Goal: Task Accomplishment & Management: Use online tool/utility

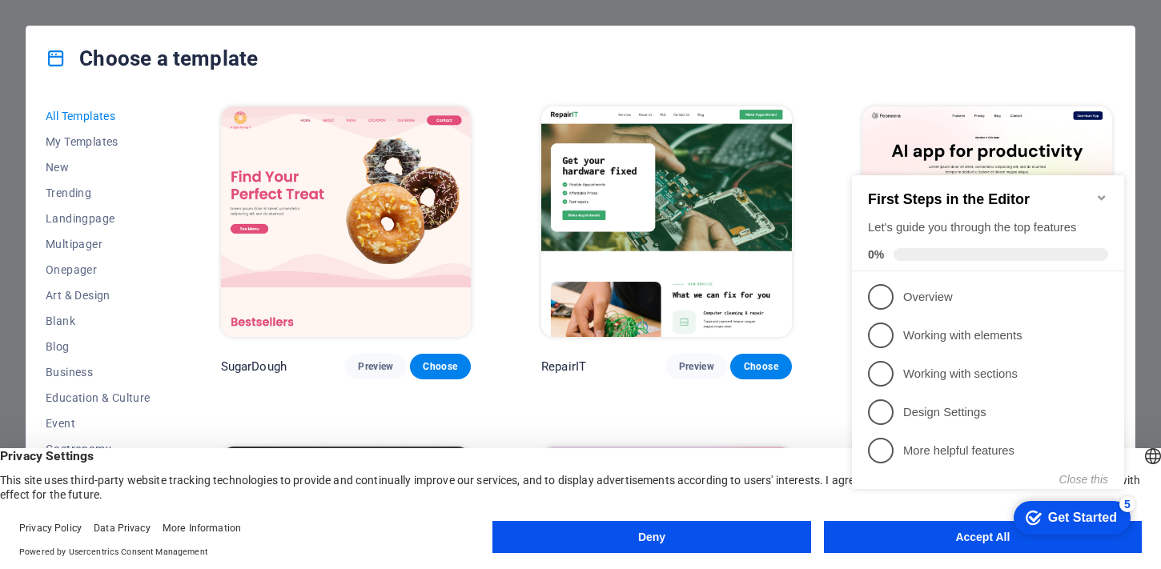
click at [923, 543] on appcues-checklist "Contextual help checklist present on screen" at bounding box center [992, 348] width 292 height 393
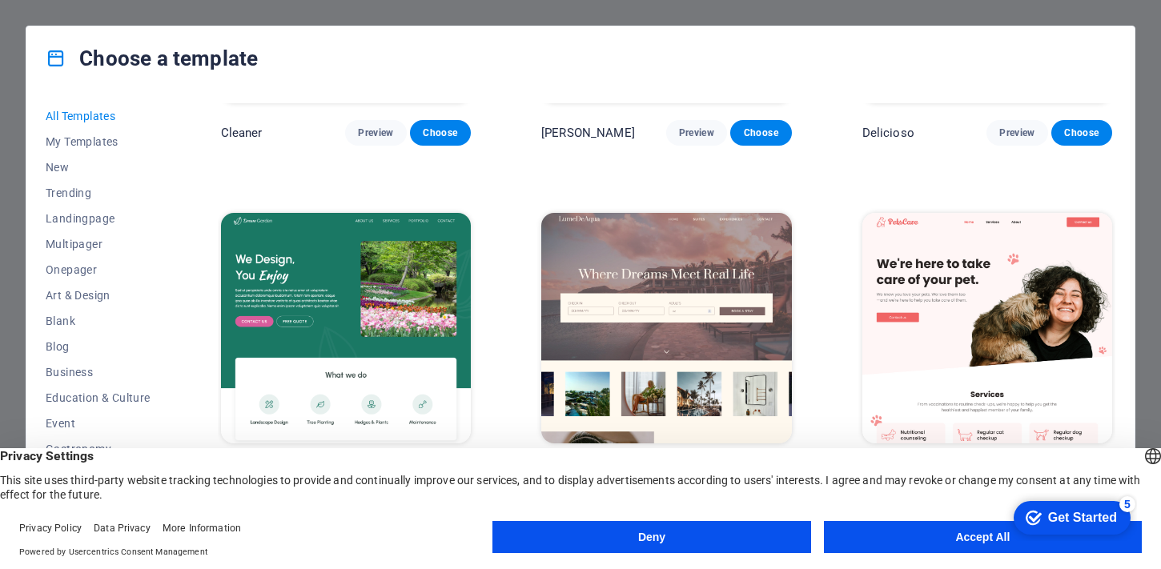
scroll to position [2957, 0]
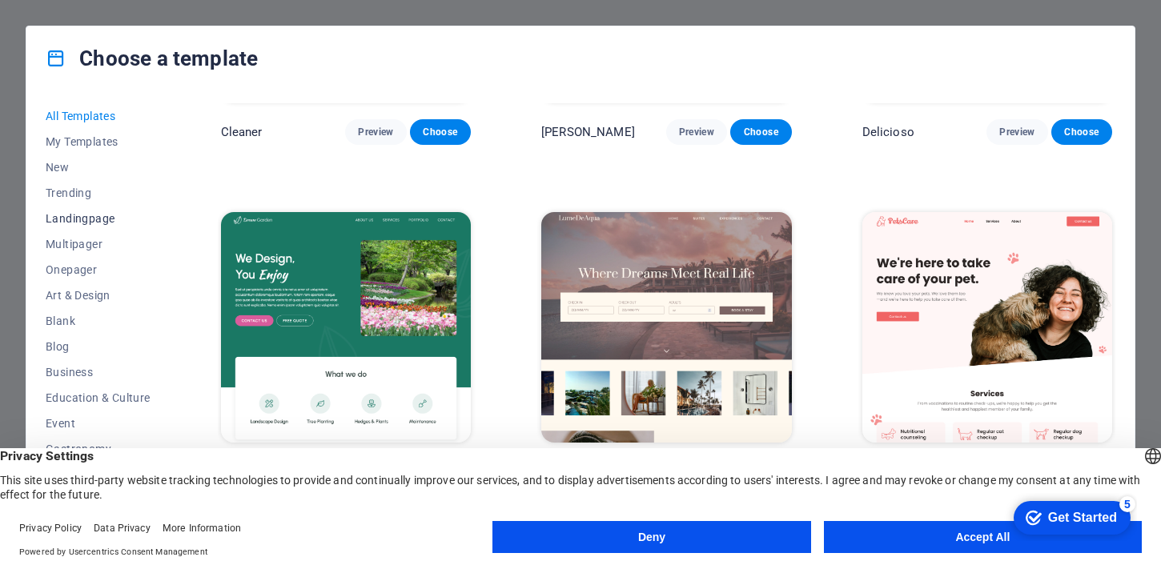
click at [98, 218] on span "Landingpage" at bounding box center [98, 218] width 105 height 13
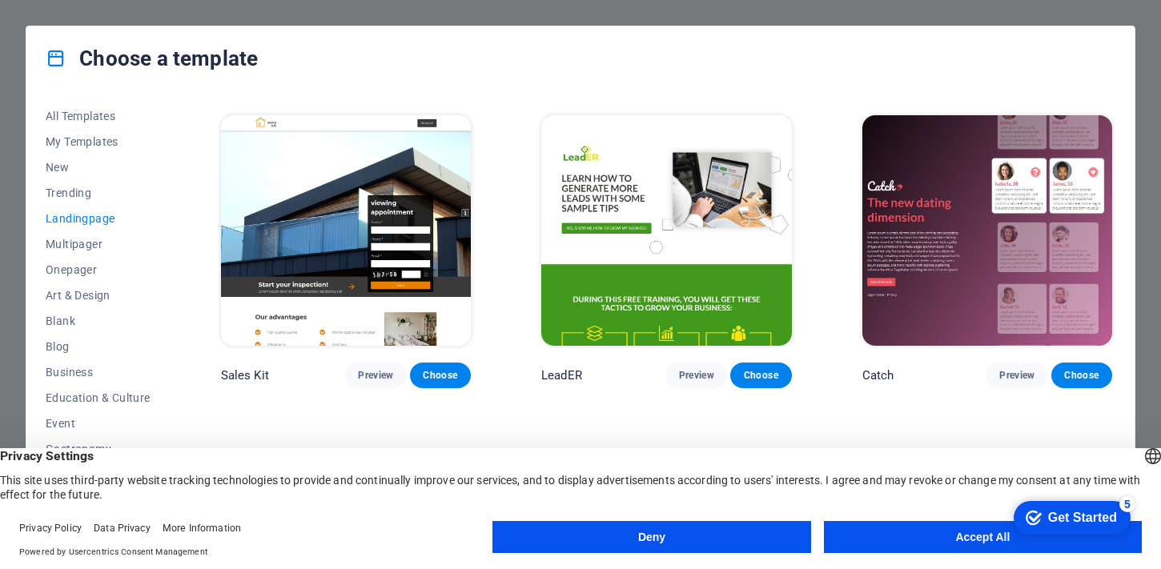
scroll to position [2039, 0]
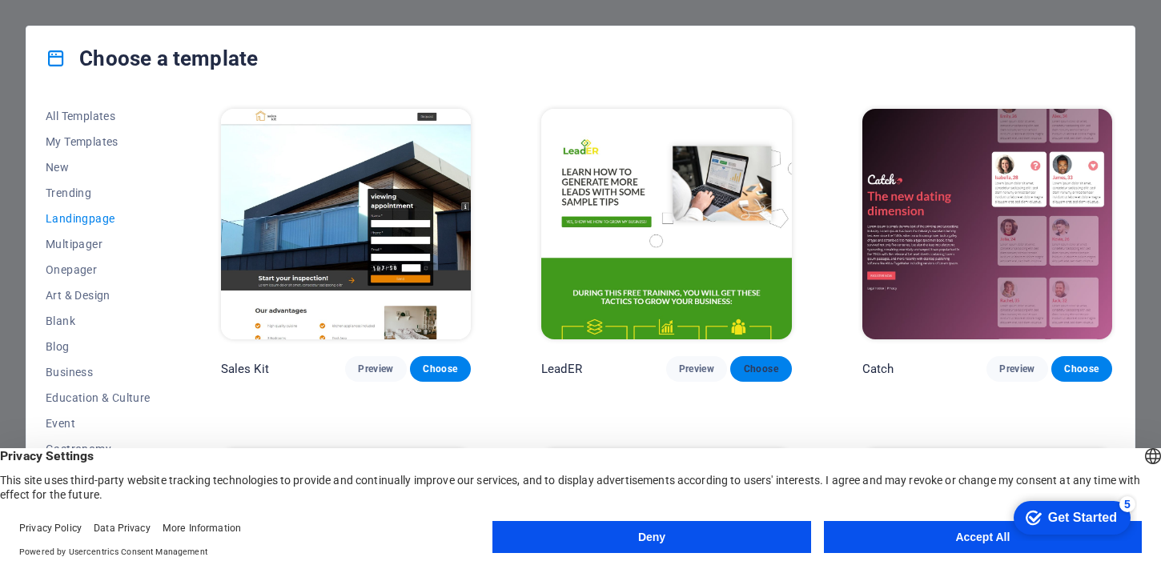
click at [776, 363] on span "Choose" at bounding box center [760, 369] width 35 height 13
click at [942, 529] on button "Accept All" at bounding box center [983, 537] width 318 height 32
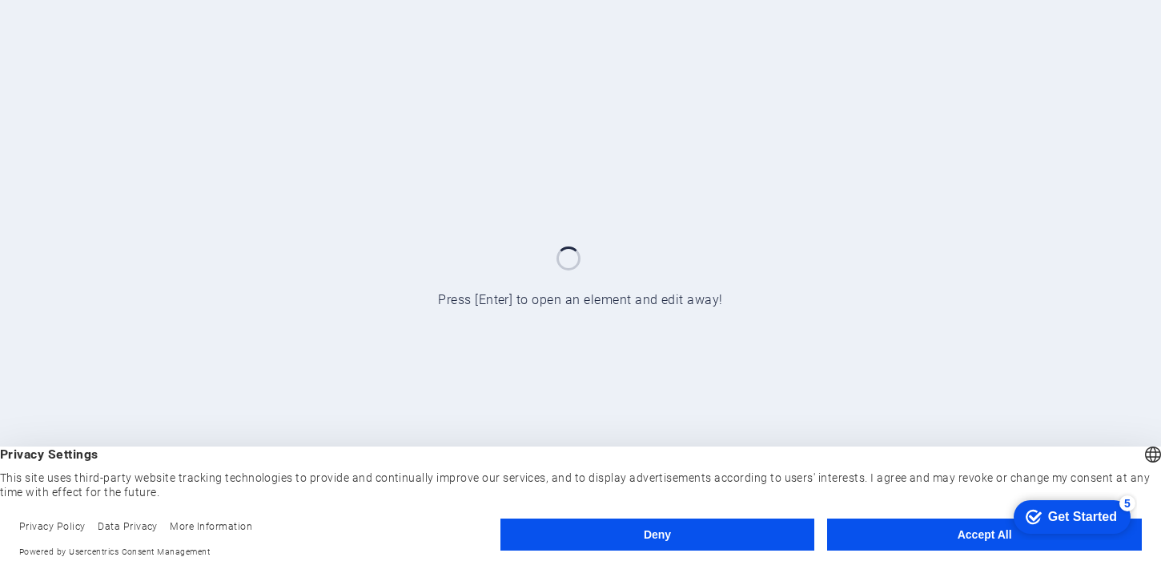
click at [942, 538] on button "Accept All" at bounding box center [984, 535] width 315 height 32
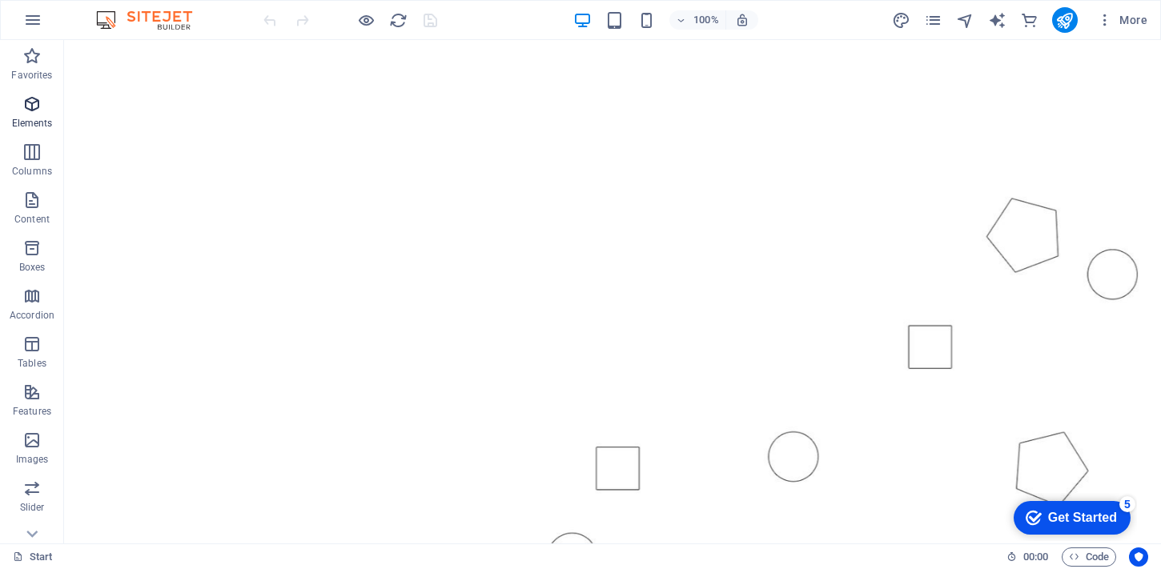
click at [38, 98] on icon "button" at bounding box center [31, 104] width 19 height 19
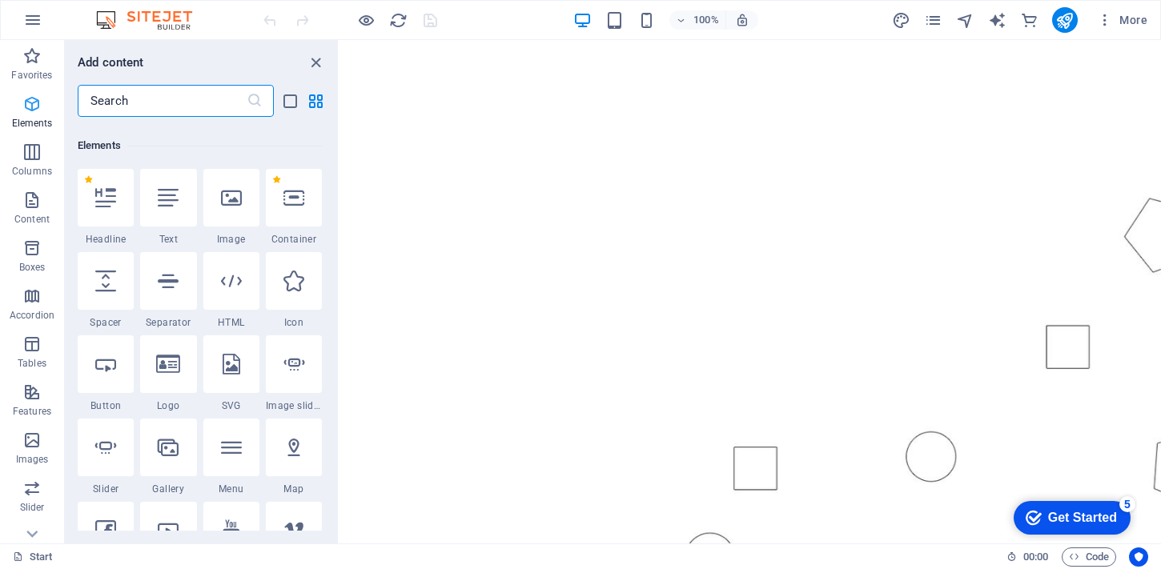
scroll to position [171, 0]
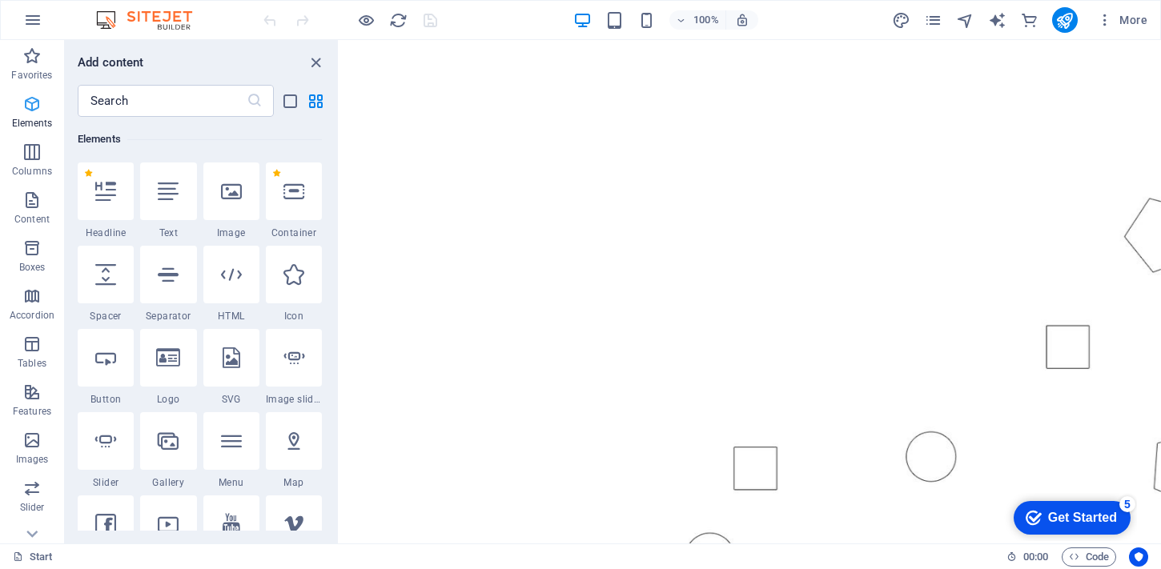
click at [31, 100] on icon "button" at bounding box center [31, 104] width 19 height 19
click at [321, 66] on icon "close panel" at bounding box center [316, 63] width 18 height 18
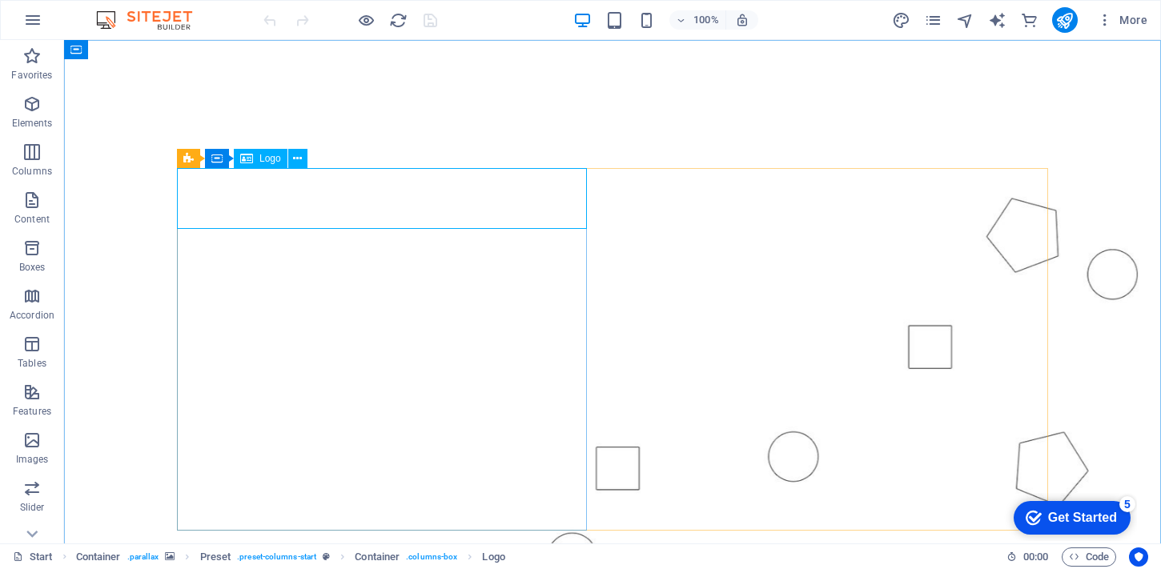
click at [272, 156] on span "Logo" at bounding box center [271, 159] width 22 height 10
click at [251, 162] on icon at bounding box center [246, 158] width 13 height 19
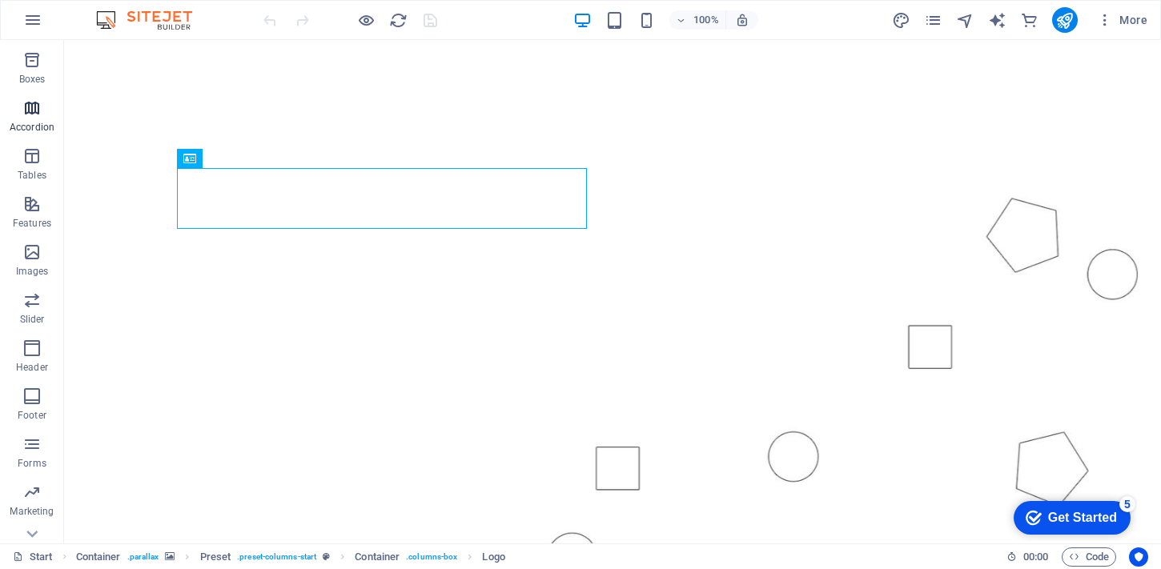
scroll to position [265, 0]
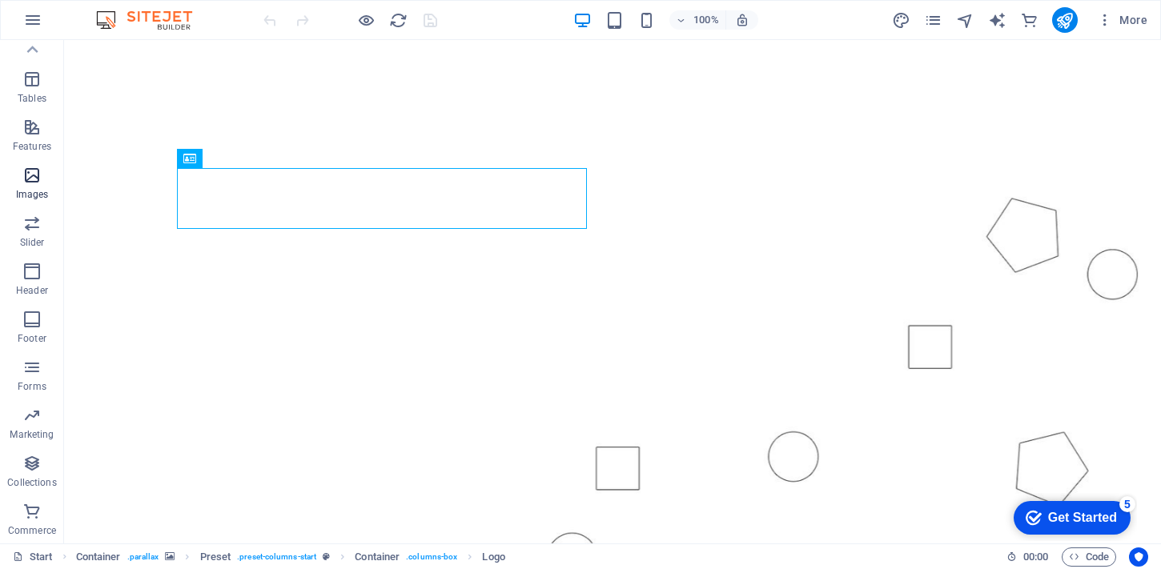
click at [33, 183] on icon "button" at bounding box center [31, 175] width 19 height 19
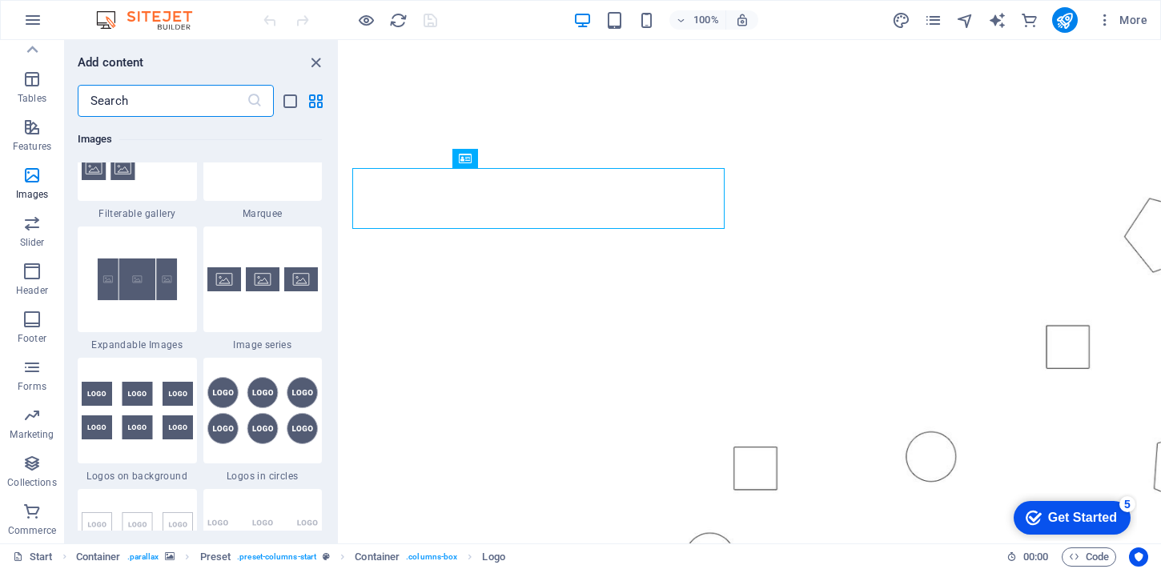
scroll to position [8595, 0]
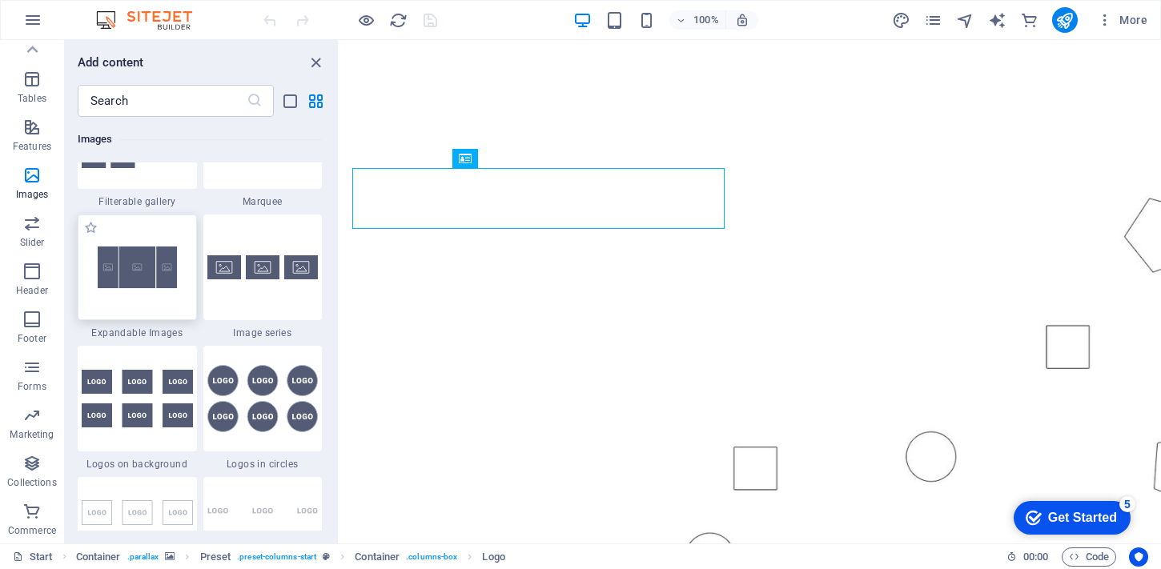
click at [129, 251] on div at bounding box center [137, 268] width 119 height 106
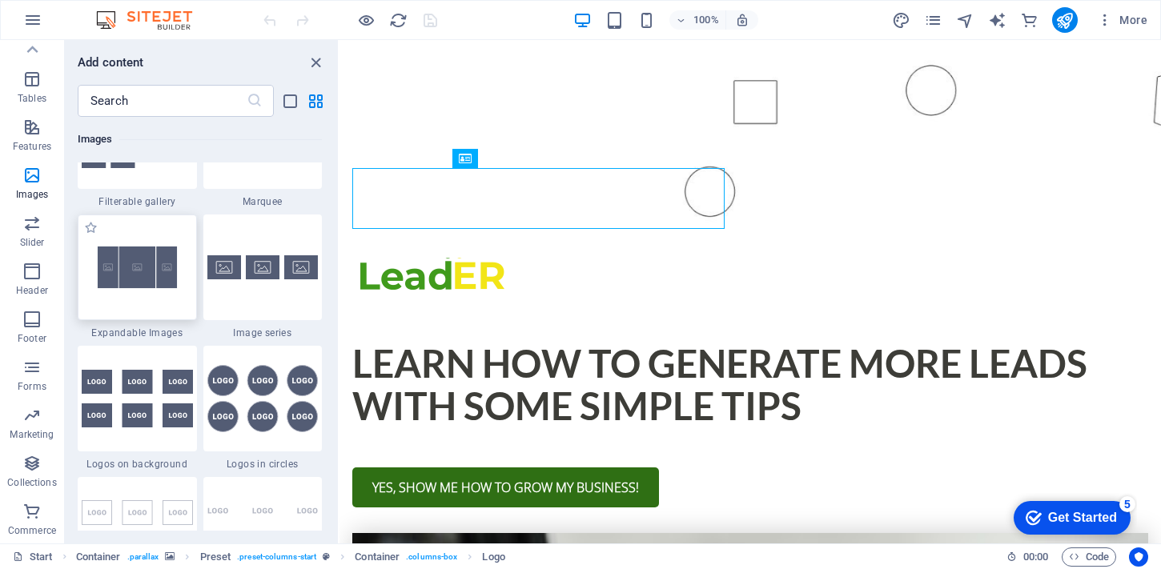
select select "rem"
select select "px"
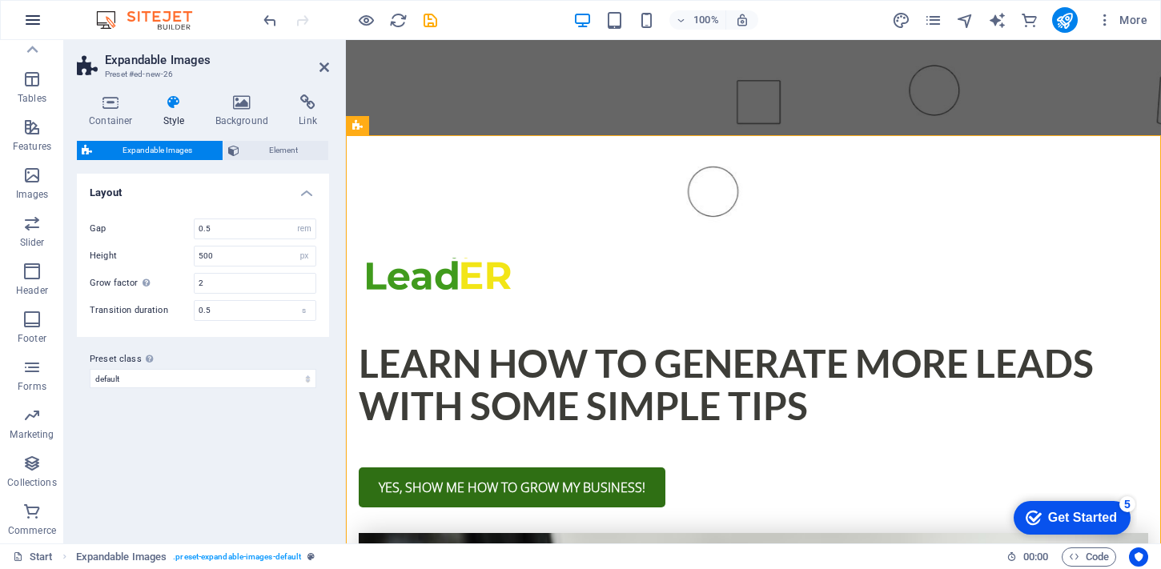
click at [31, 23] on icon "button" at bounding box center [32, 19] width 19 height 19
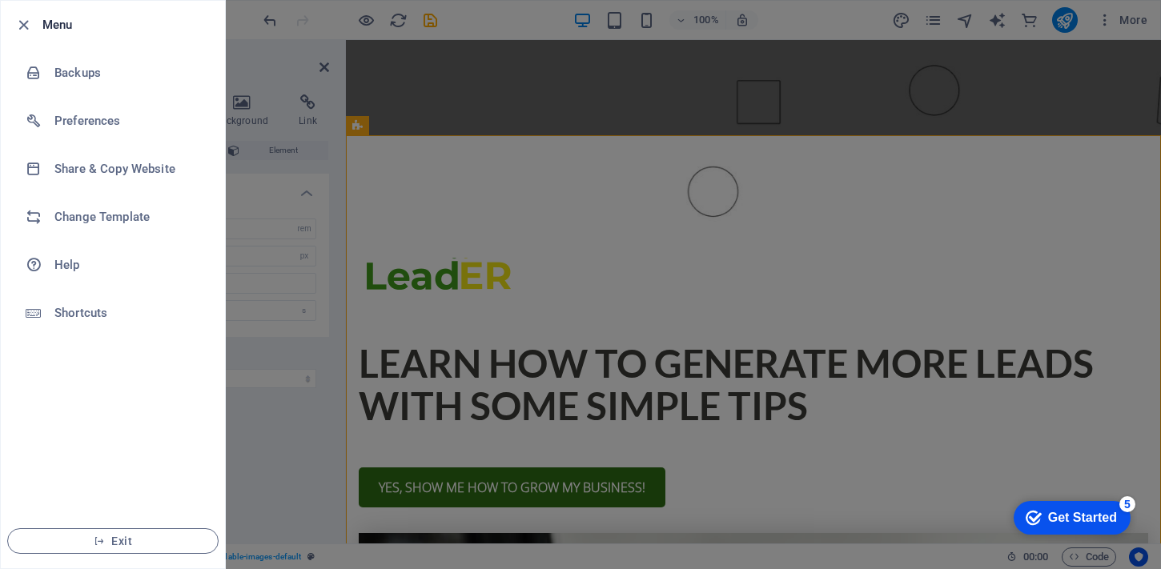
click at [276, 25] on div at bounding box center [580, 284] width 1161 height 569
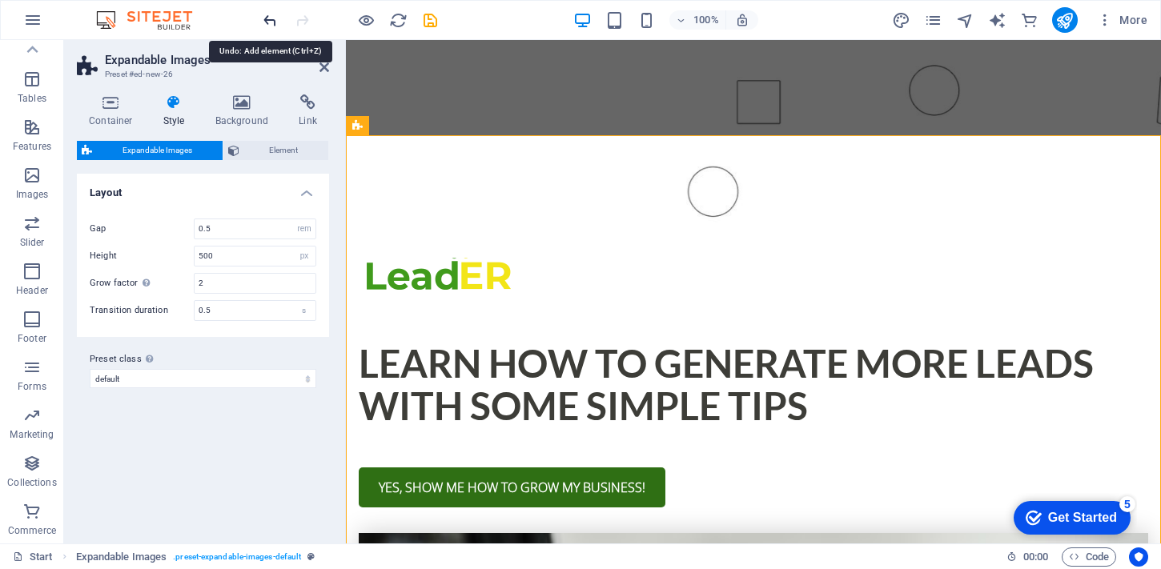
click at [273, 18] on icon "undo" at bounding box center [270, 20] width 18 height 18
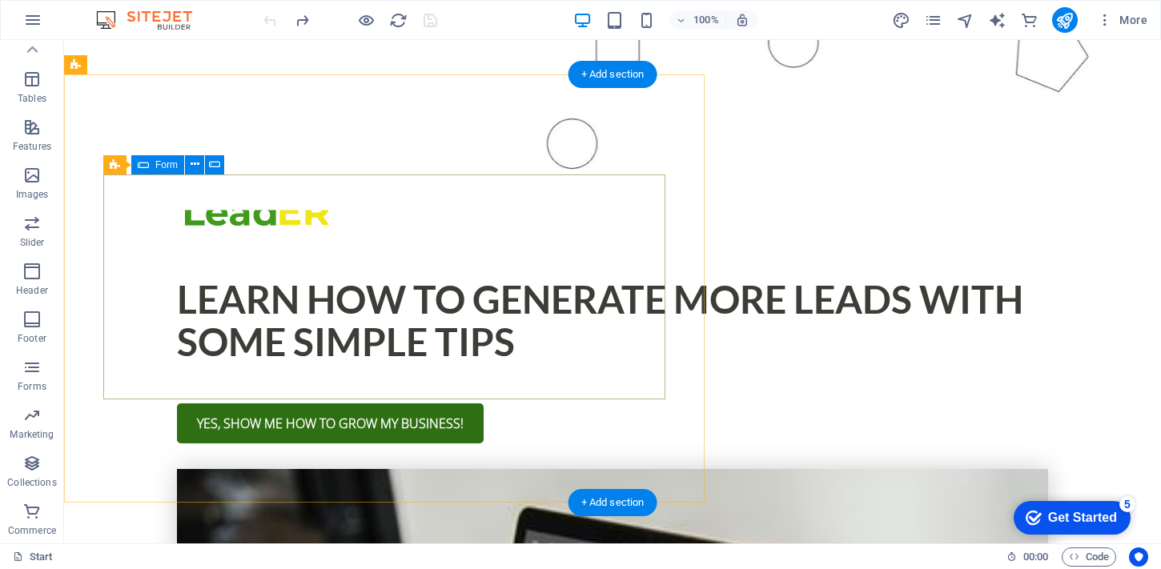
scroll to position [601, 0]
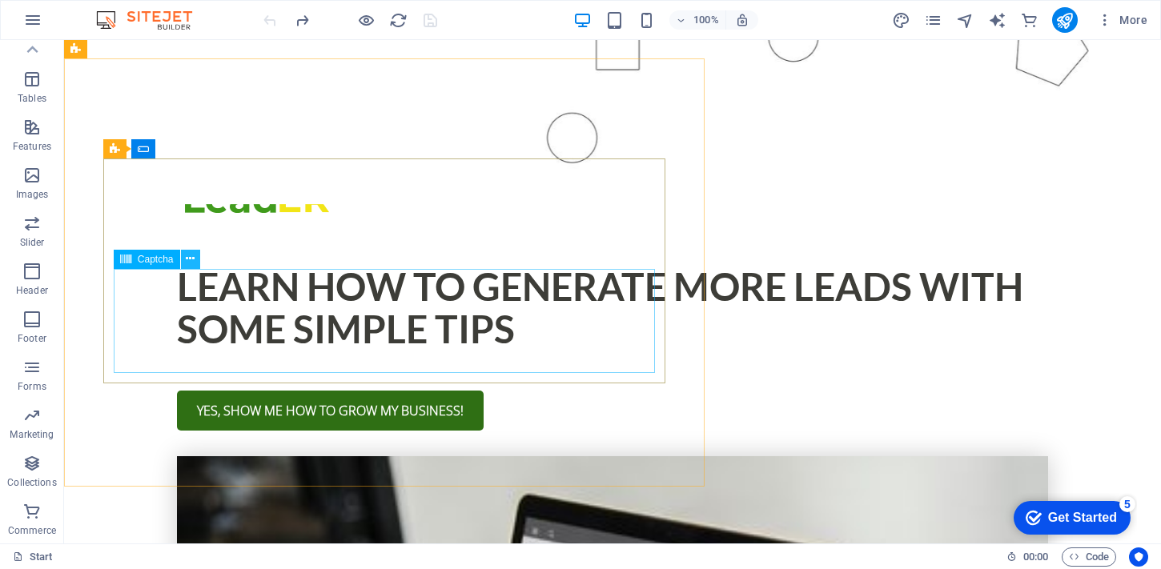
click at [197, 259] on button at bounding box center [190, 259] width 19 height 19
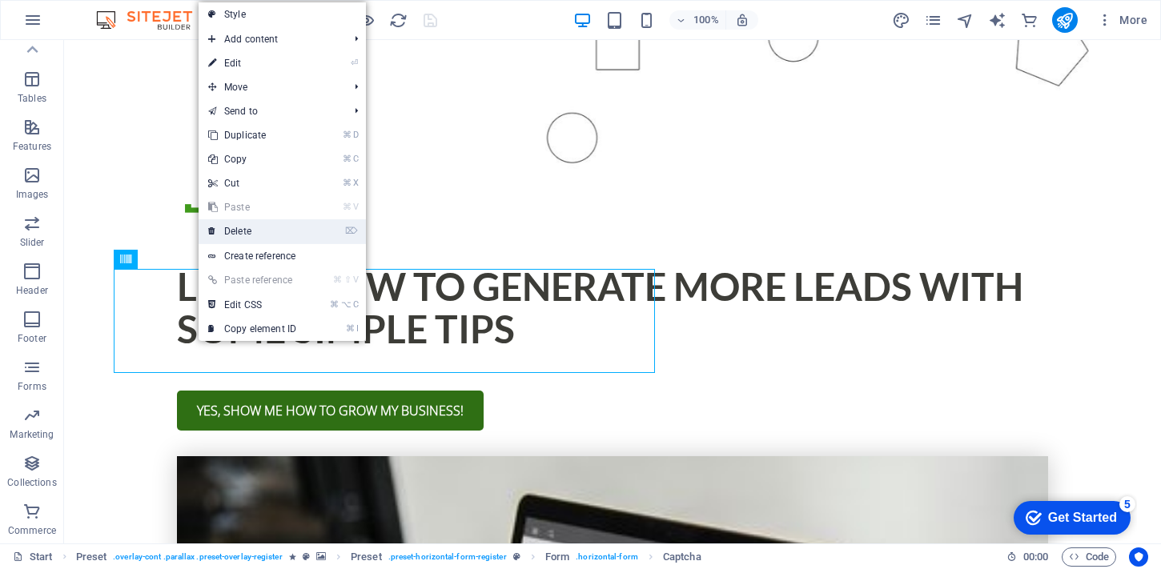
click at [255, 226] on link "⌦ Delete" at bounding box center [252, 231] width 107 height 24
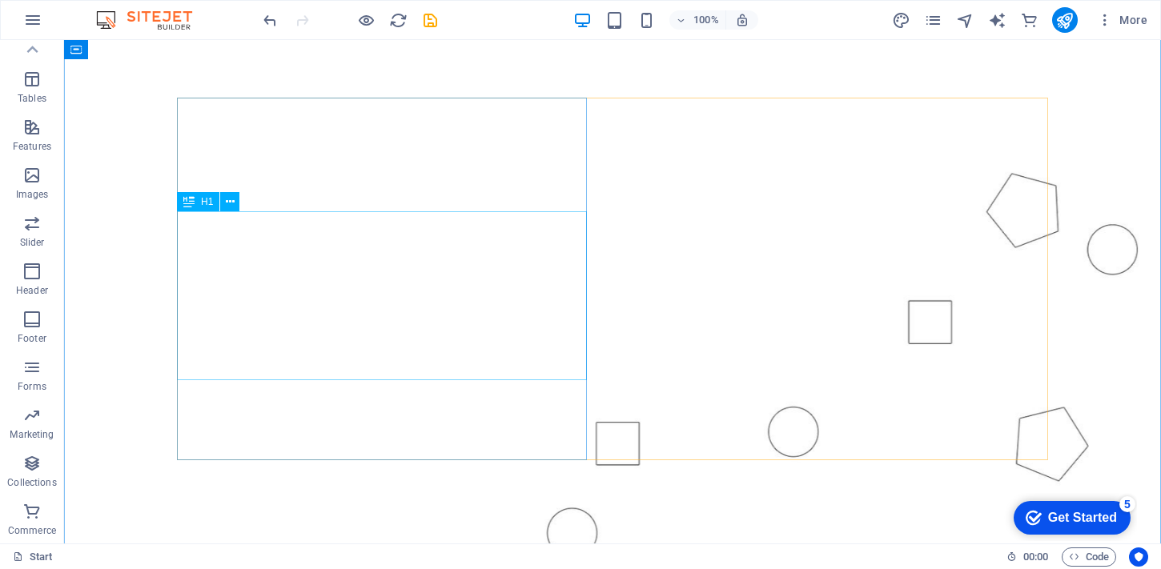
scroll to position [0, 0]
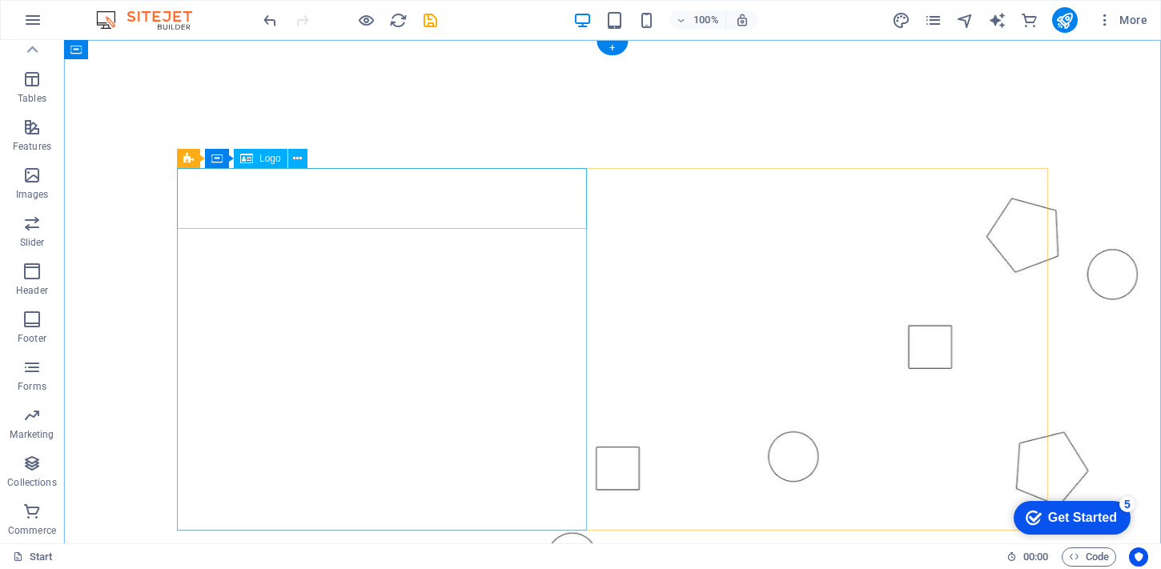
click at [296, 153] on icon at bounding box center [297, 159] width 9 height 17
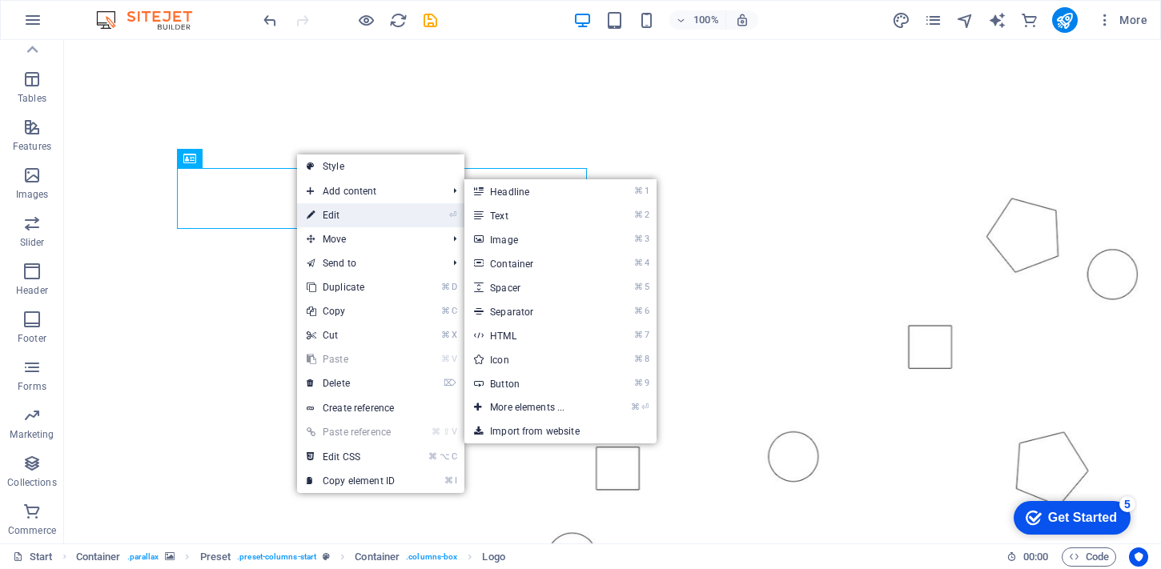
click at [356, 221] on link "⏎ Edit" at bounding box center [350, 215] width 107 height 24
select select "px"
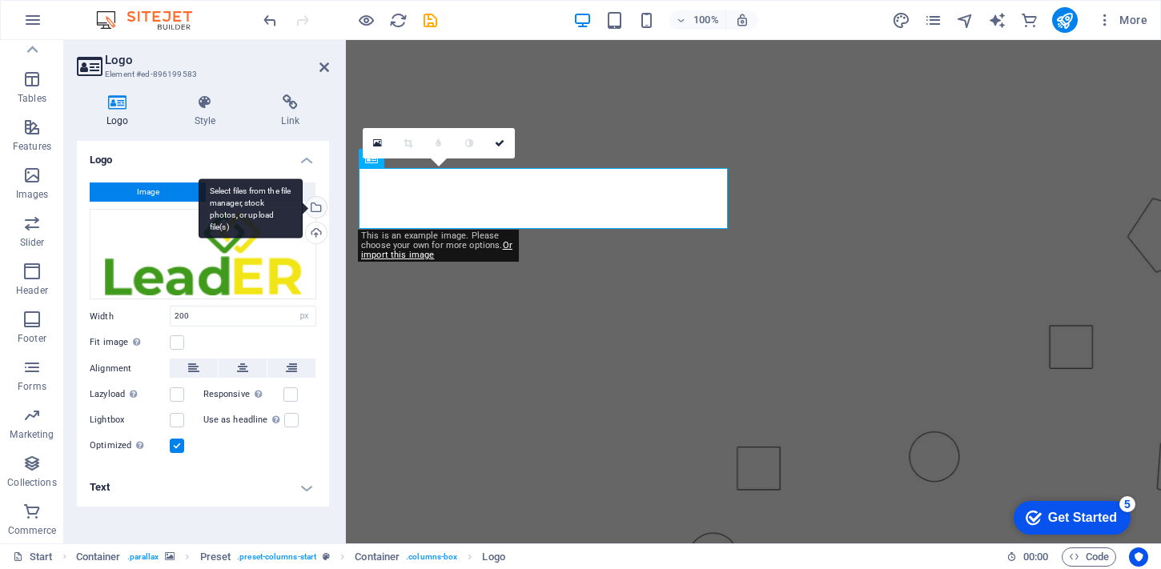
click at [322, 214] on div "Select files from the file manager, stock photos, or upload file(s)" at bounding box center [315, 209] width 24 height 24
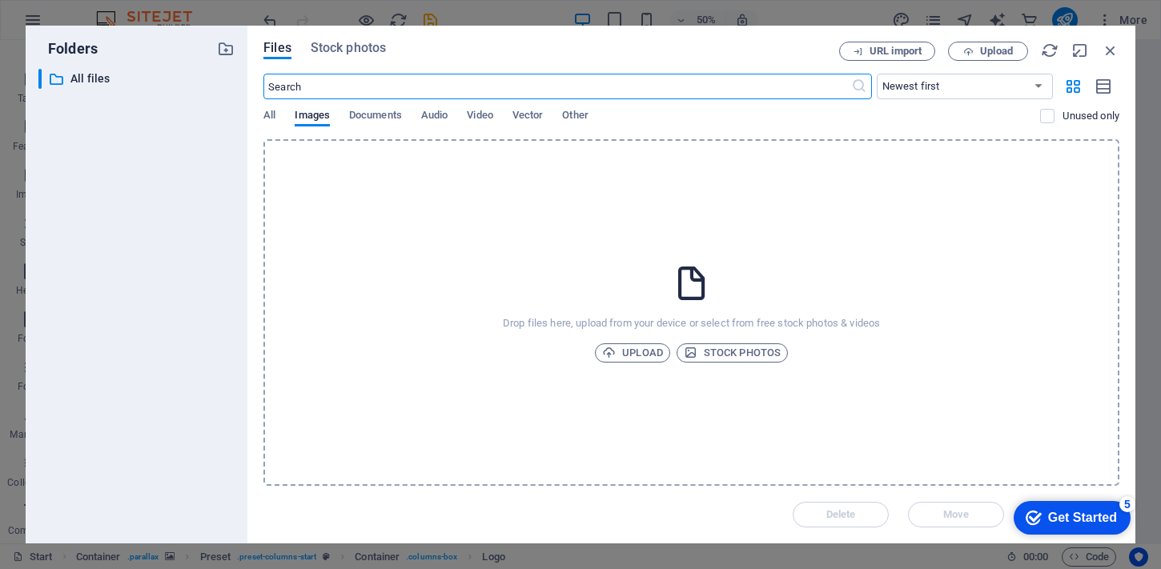
click at [642, 338] on div "Drop files here, upload from your device or select from free stock photos & vid…" at bounding box center [692, 312] width 856 height 347
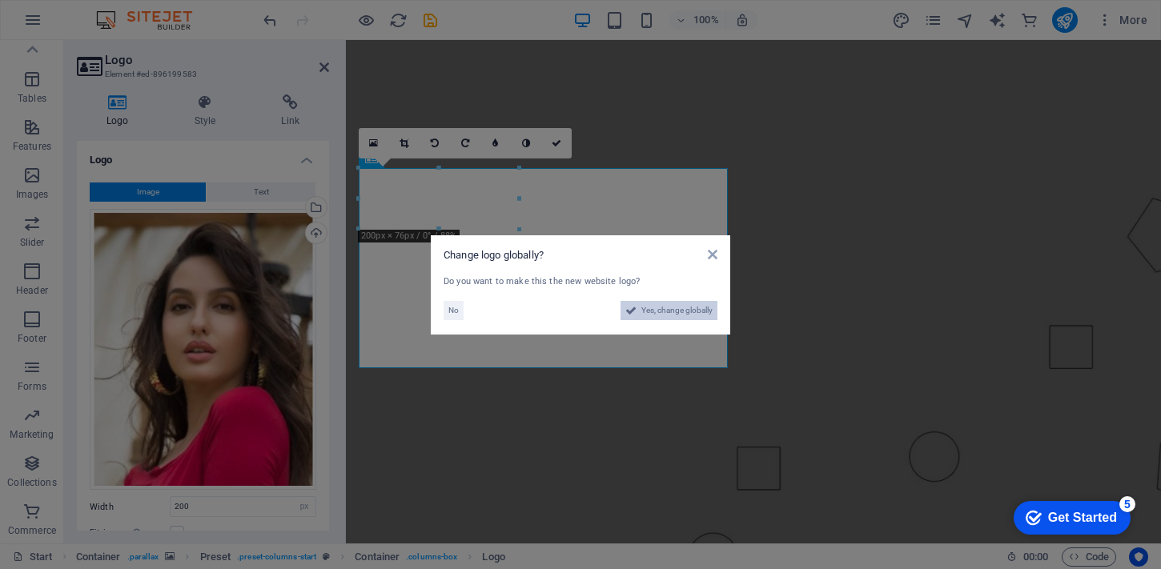
click at [646, 306] on span "Yes, change globally" at bounding box center [677, 310] width 71 height 19
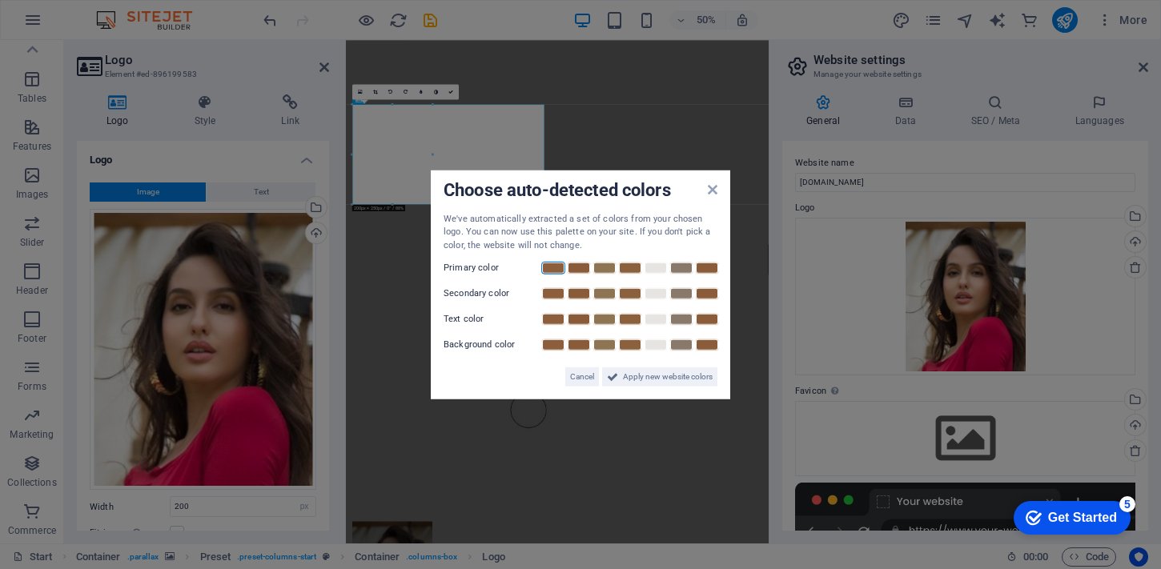
click at [553, 269] on link at bounding box center [553, 268] width 24 height 13
click at [577, 270] on link at bounding box center [579, 268] width 24 height 13
click at [644, 372] on span "Apply new website colors" at bounding box center [668, 377] width 90 height 19
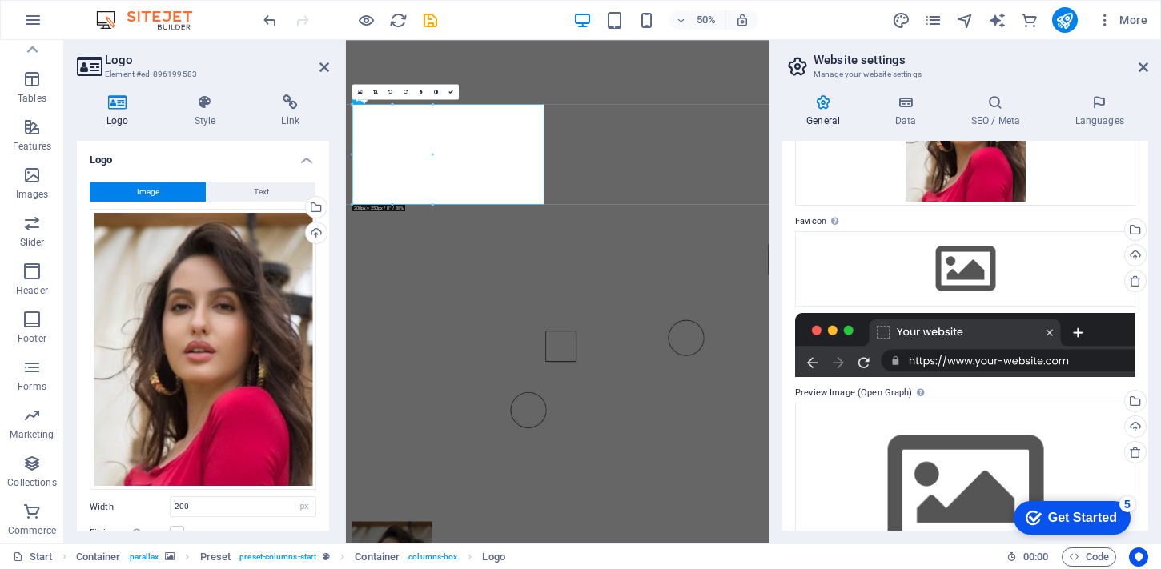
scroll to position [239, 0]
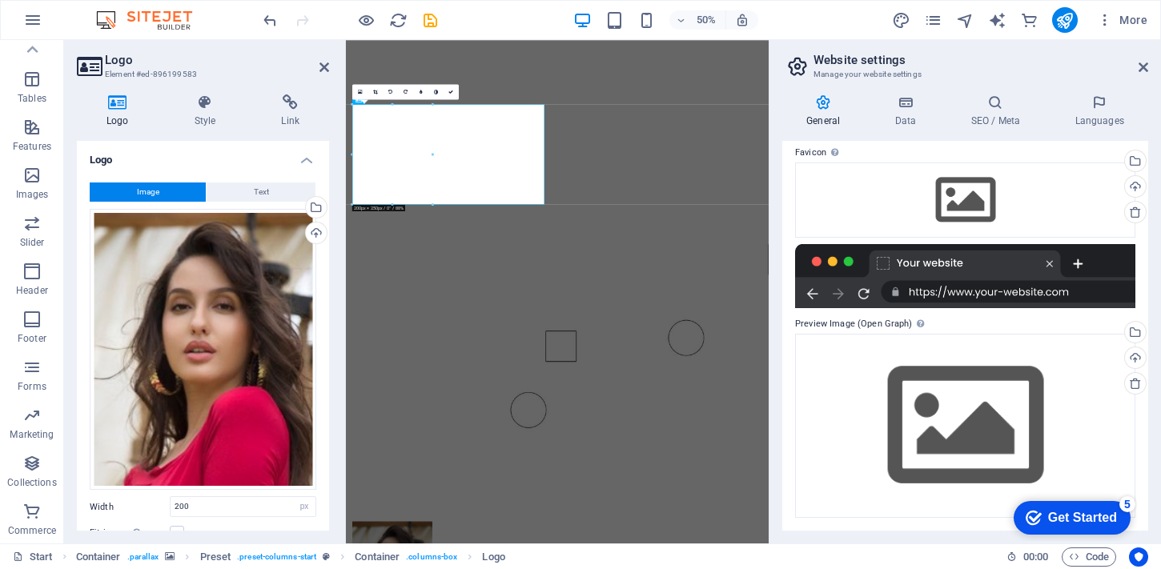
click at [1118, 569] on figure at bounding box center [769, 457] width 846 height 834
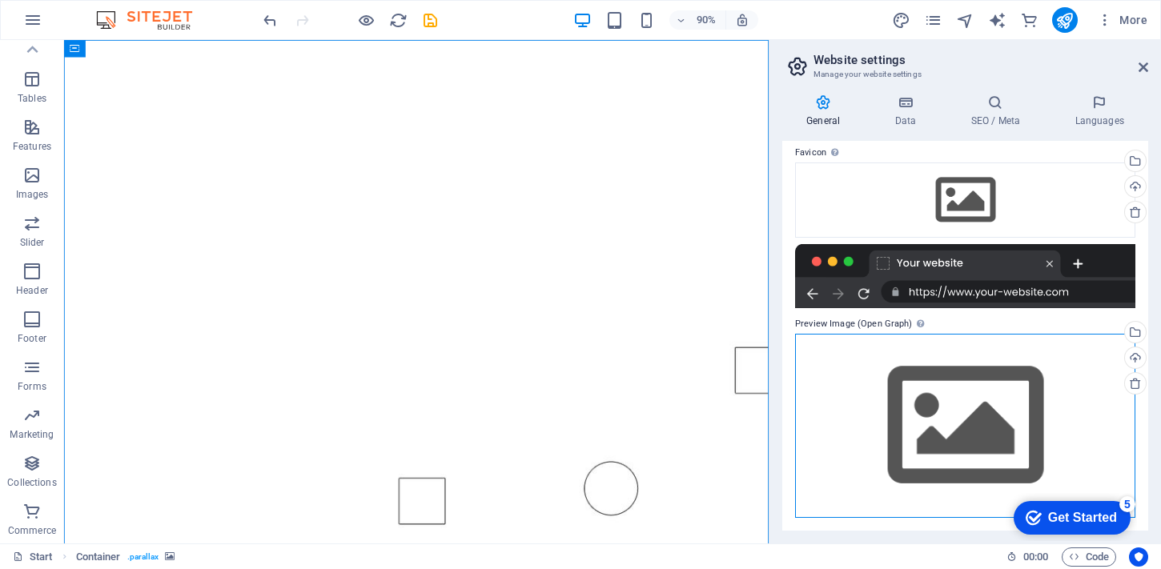
click at [892, 378] on div "Drag files here, click to choose files or select files from Files or our free s…" at bounding box center [965, 425] width 340 height 183
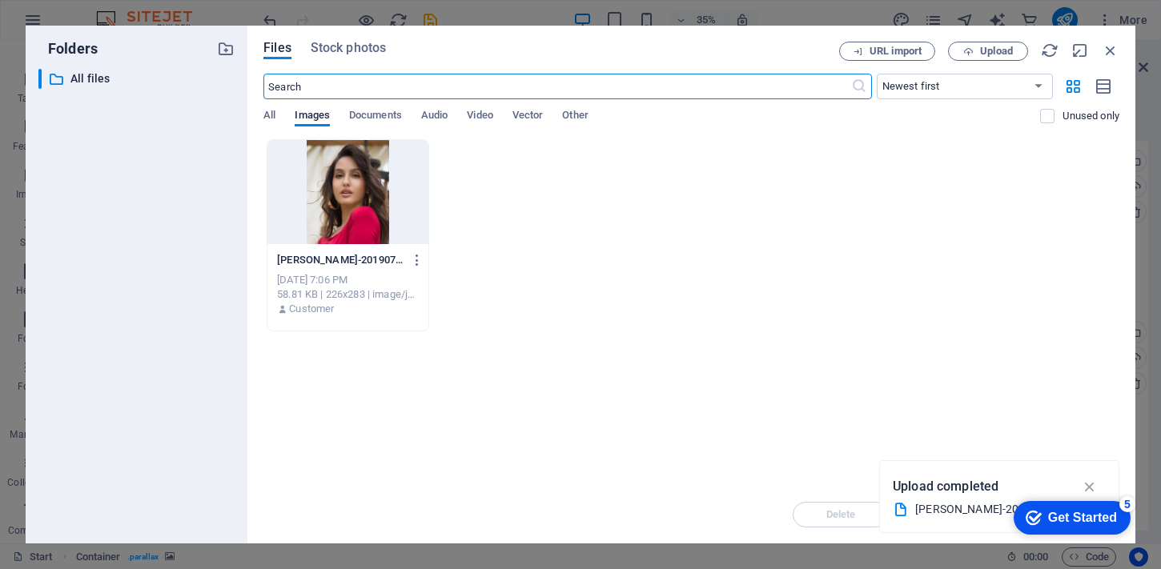
click at [358, 179] on div at bounding box center [348, 192] width 161 height 104
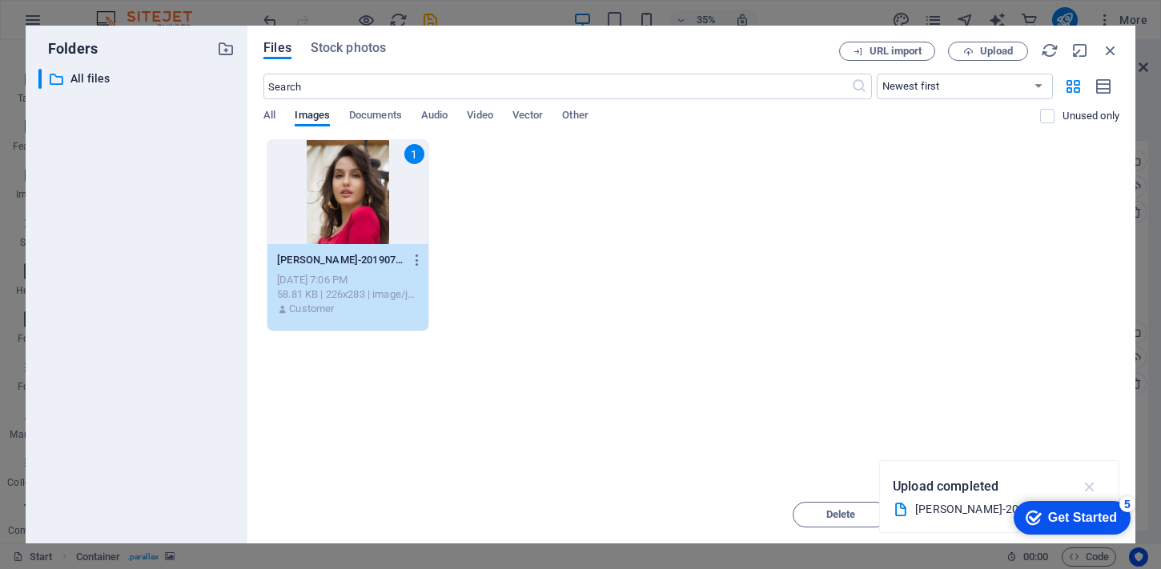
click at [1092, 485] on icon "button" at bounding box center [1090, 487] width 18 height 18
drag, startPoint x: 1101, startPoint y: 514, endPoint x: 1072, endPoint y: 360, distance: 156.6
click html "checkmark Get Started 5 First Steps in the Editor Let's guide you through the t…"
click at [966, 525] on button "Move" at bounding box center [956, 515] width 96 height 26
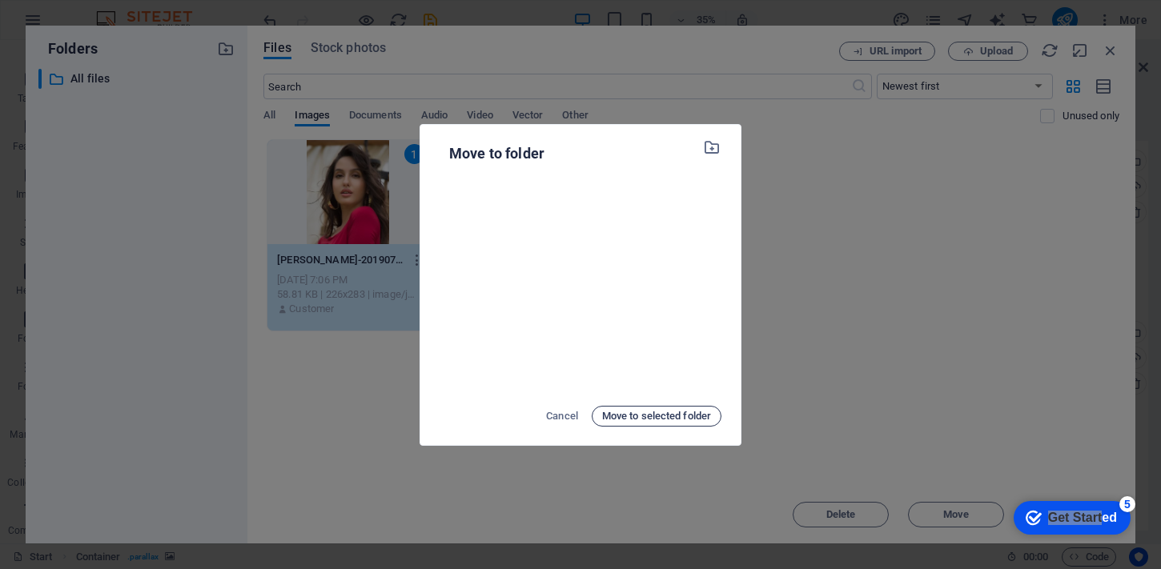
click at [659, 412] on span "Move to selected folder" at bounding box center [656, 416] width 109 height 19
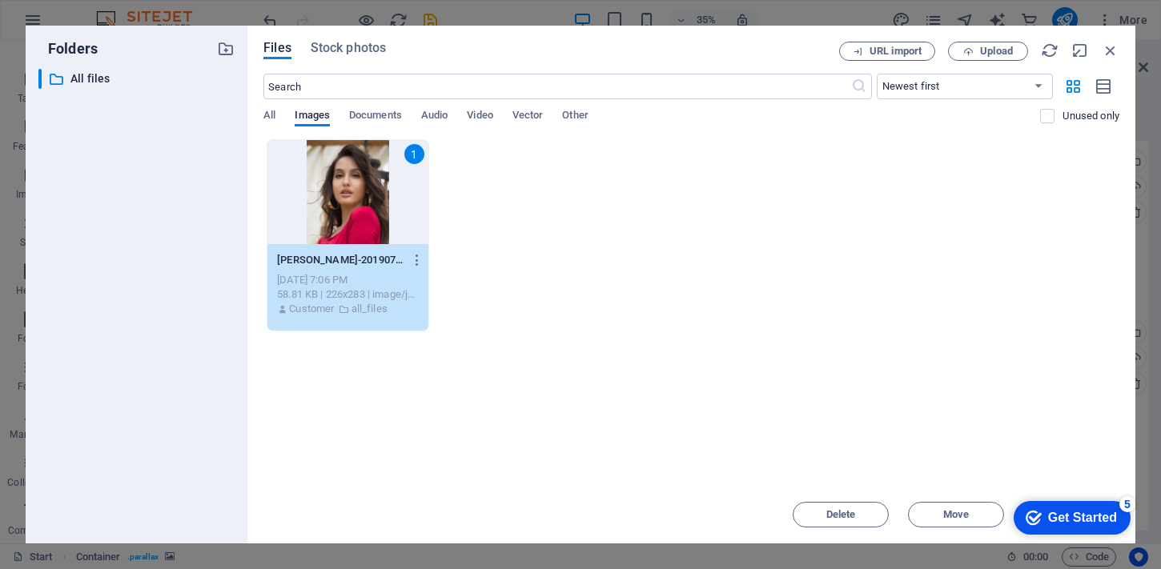
click at [1038, 525] on div "checkmark Get Started 5" at bounding box center [1071, 518] width 91 height 16
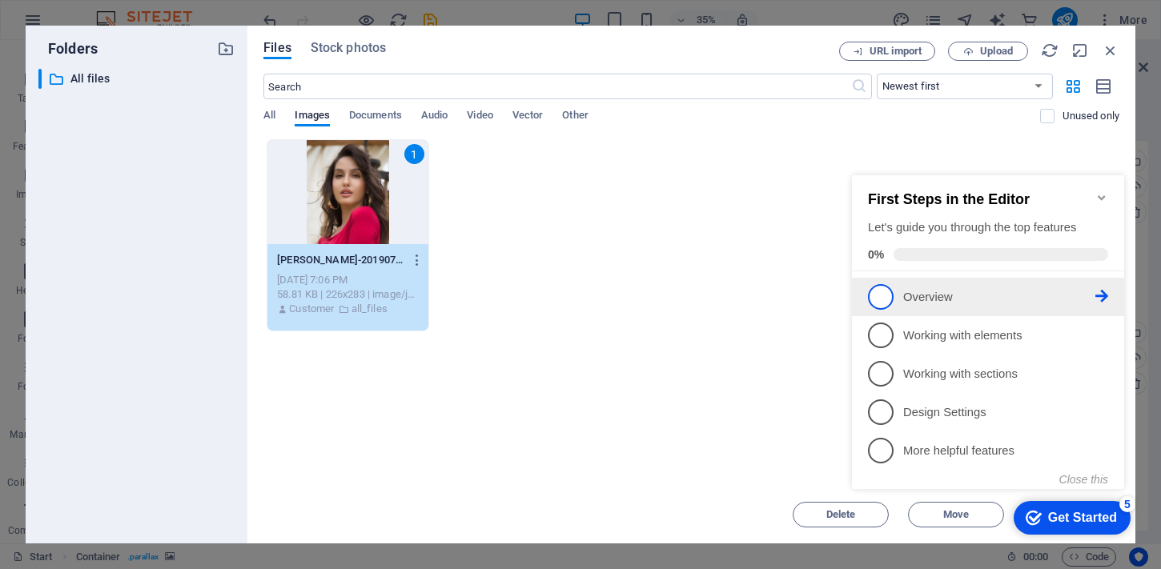
click at [911, 289] on p "Overview - incomplete" at bounding box center [999, 297] width 192 height 17
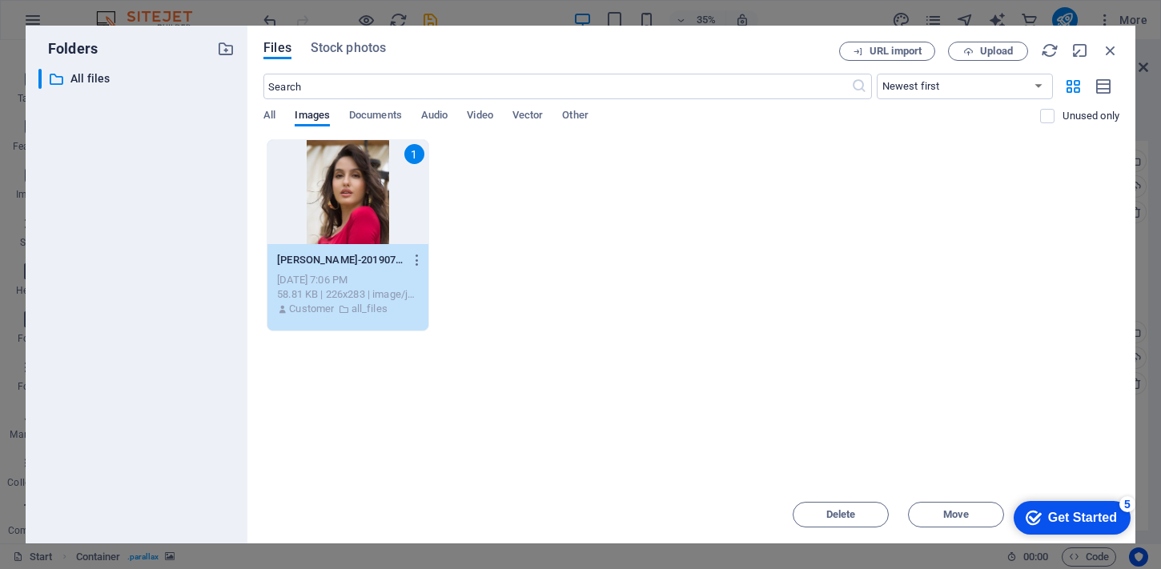
scroll to position [0, 0]
click at [948, 510] on span "Move" at bounding box center [957, 515] width 26 height 10
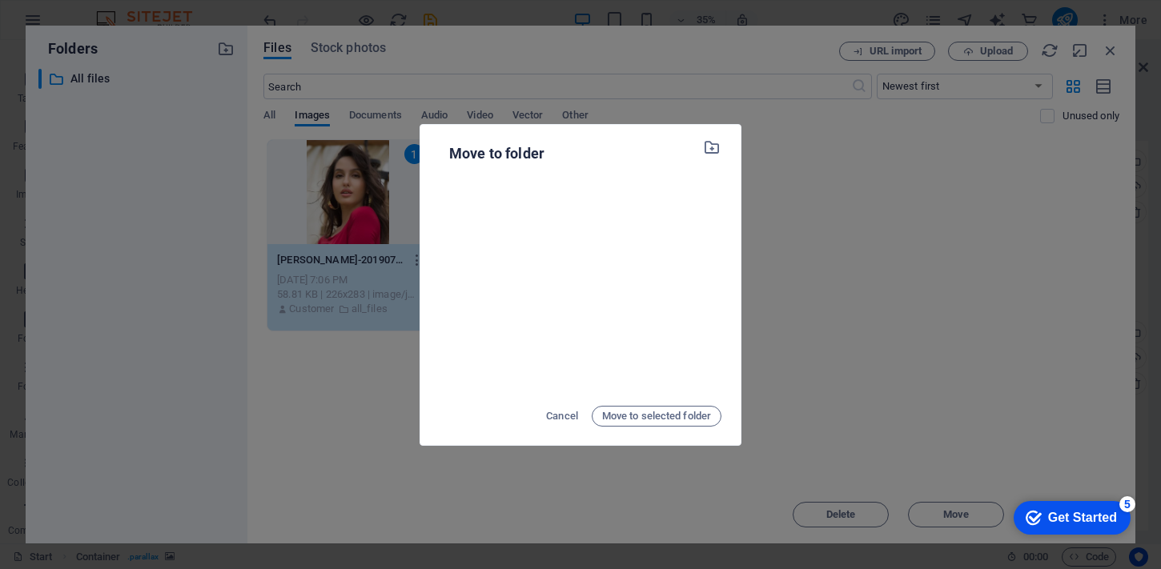
click at [839, 247] on div "Move to folder Cancel Move to selected folder" at bounding box center [580, 284] width 1161 height 569
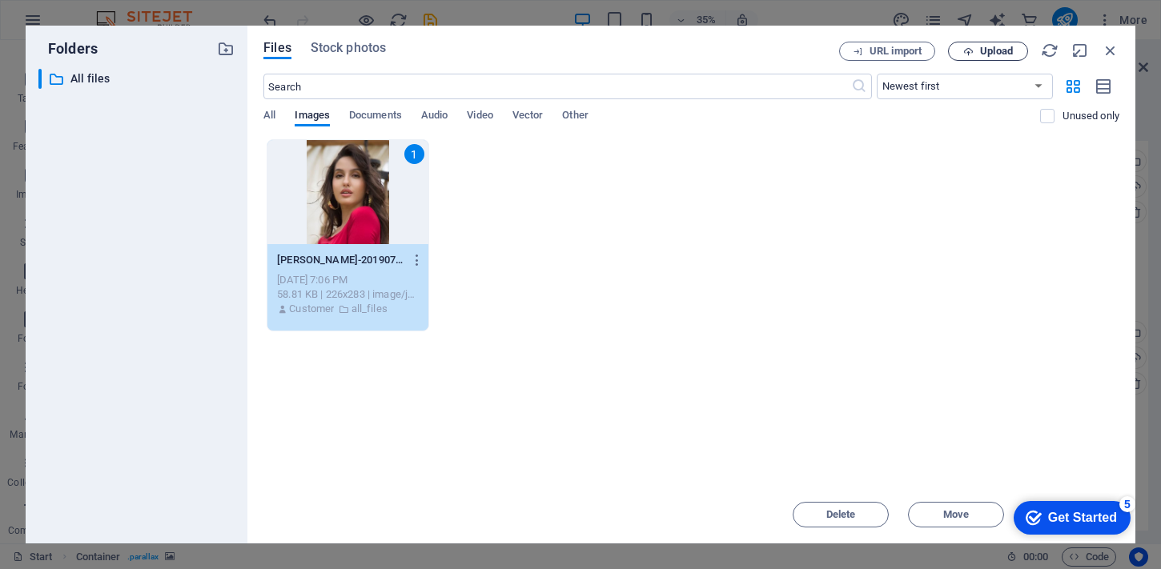
click at [989, 55] on span "Upload" at bounding box center [996, 51] width 33 height 10
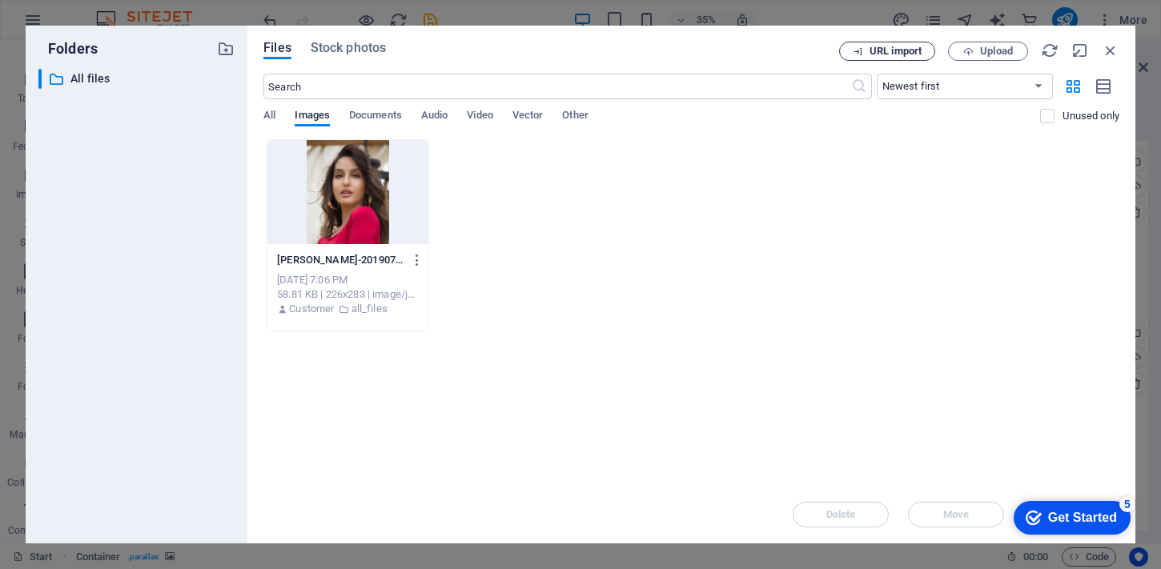
click at [905, 42] on button "URL import" at bounding box center [887, 51] width 96 height 19
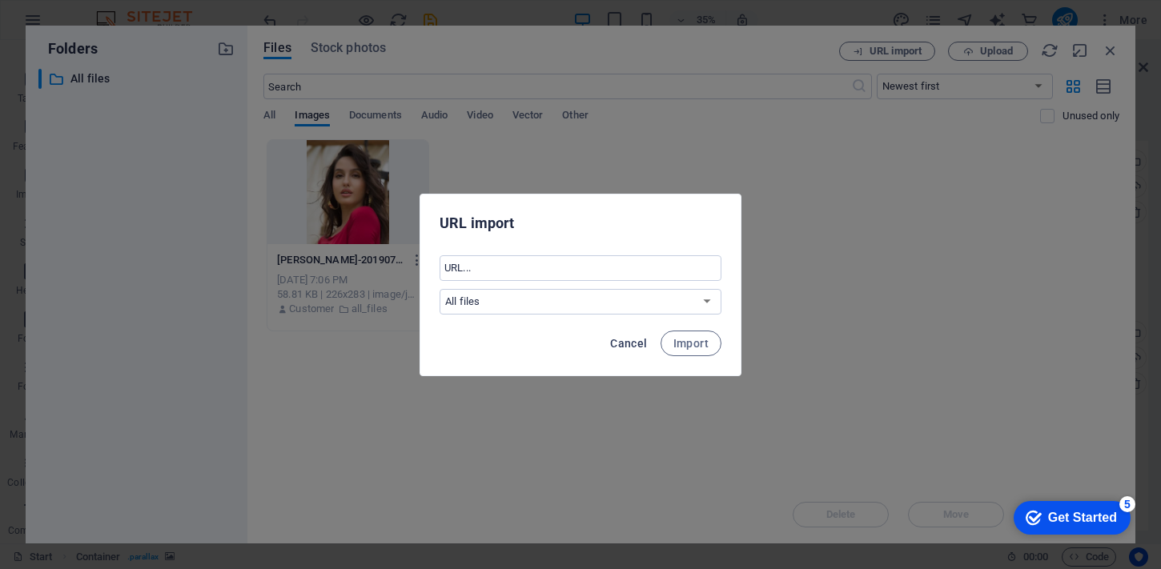
click at [622, 354] on button "Cancel" at bounding box center [629, 344] width 50 height 26
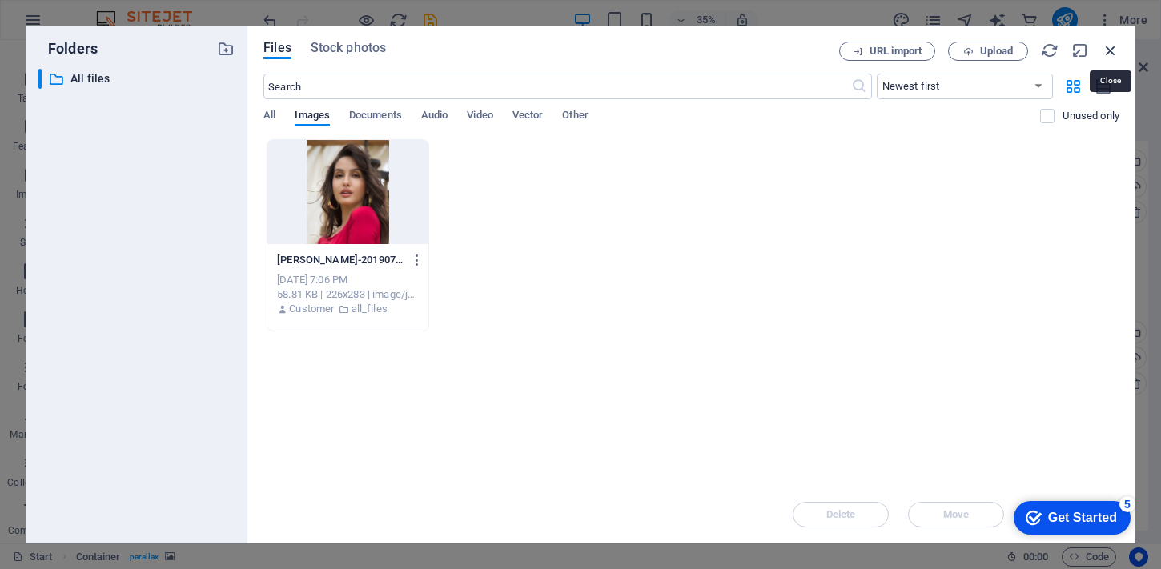
click at [1116, 51] on icon "button" at bounding box center [1111, 51] width 18 height 18
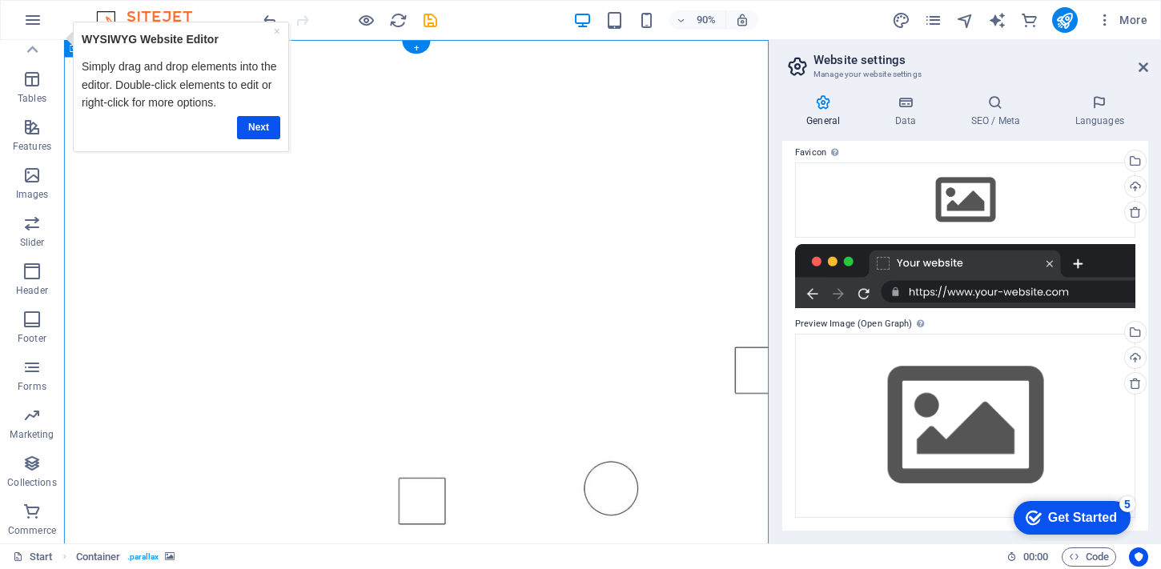
click at [681, 95] on figure at bounding box center [455, 389] width 783 height 699
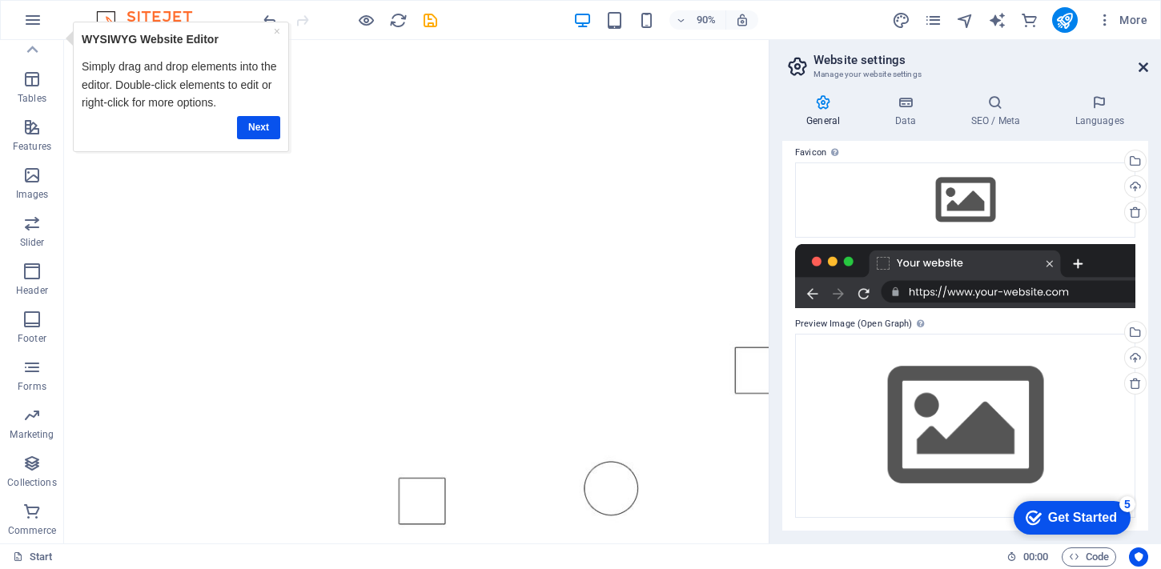
click at [1142, 68] on icon at bounding box center [1144, 67] width 10 height 13
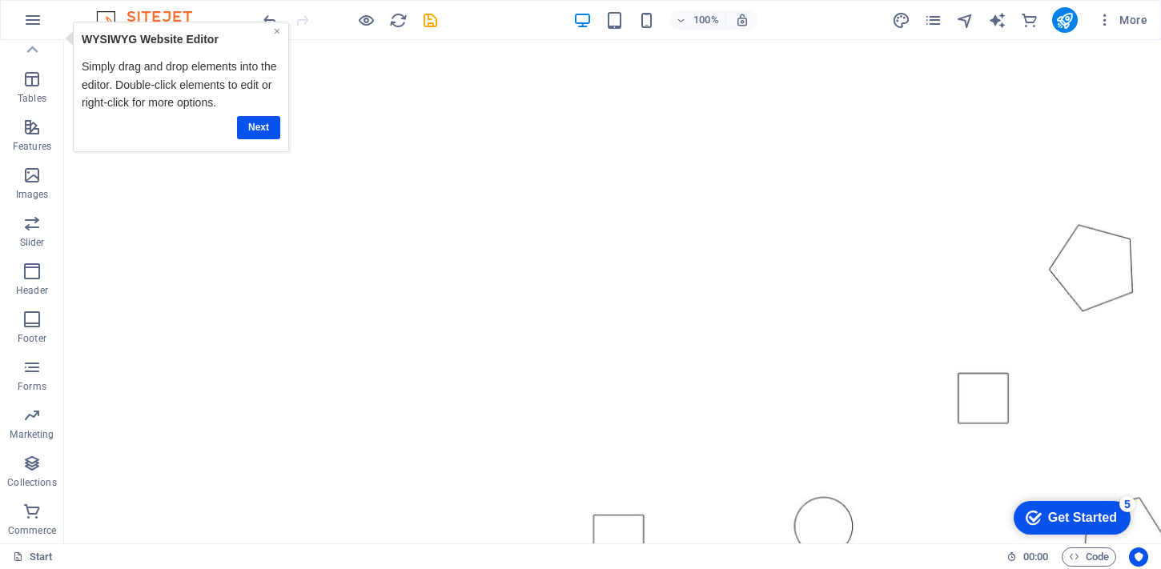
click at [276, 36] on link "×" at bounding box center [276, 31] width 6 height 13
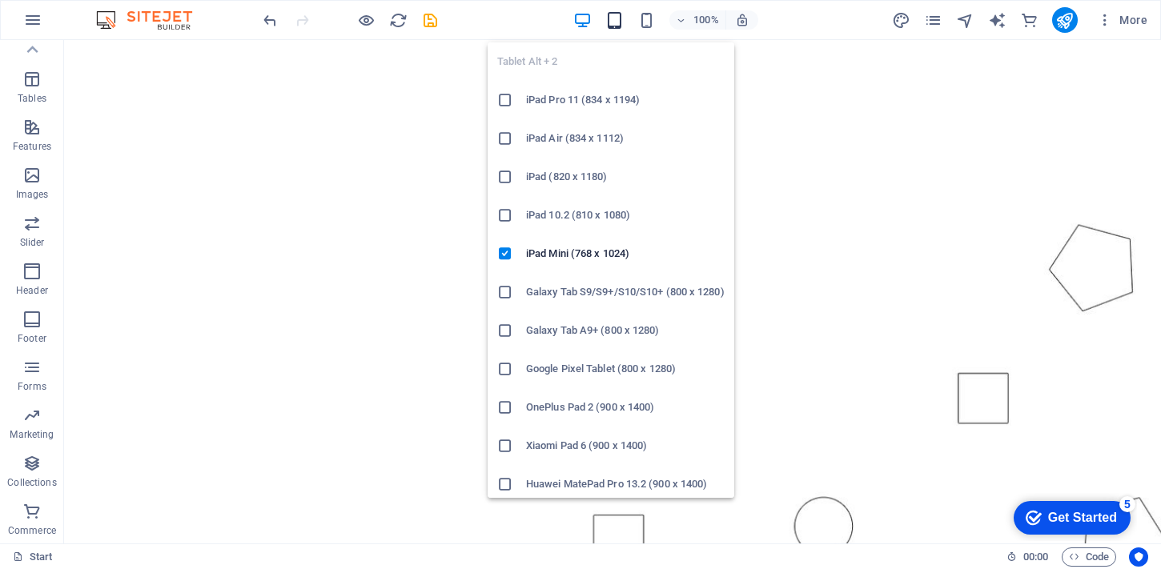
click at [607, 24] on icon "button" at bounding box center [615, 20] width 18 height 18
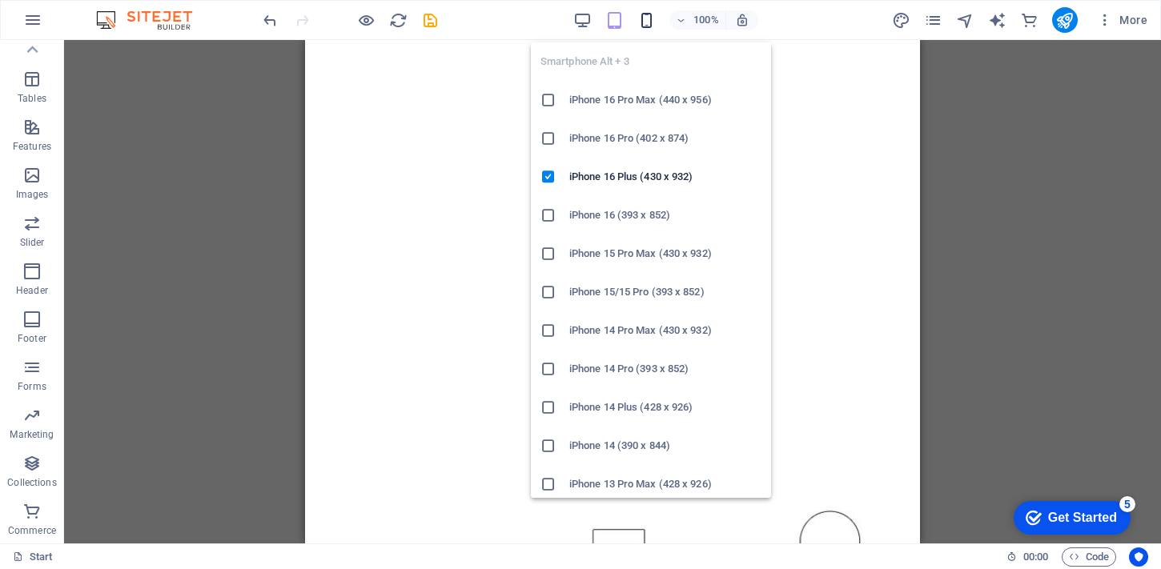
click at [650, 14] on icon "button" at bounding box center [647, 20] width 18 height 18
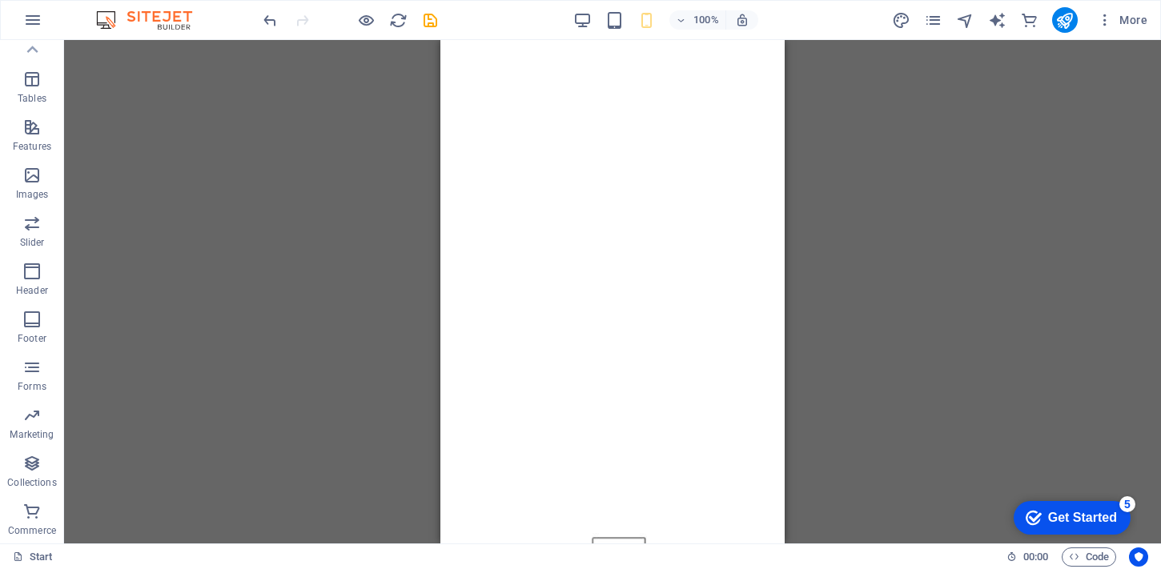
click at [812, 195] on div "H1 Container Preset Preset Container Image Container Spacer Spacer Logo Spacer …" at bounding box center [612, 292] width 1097 height 504
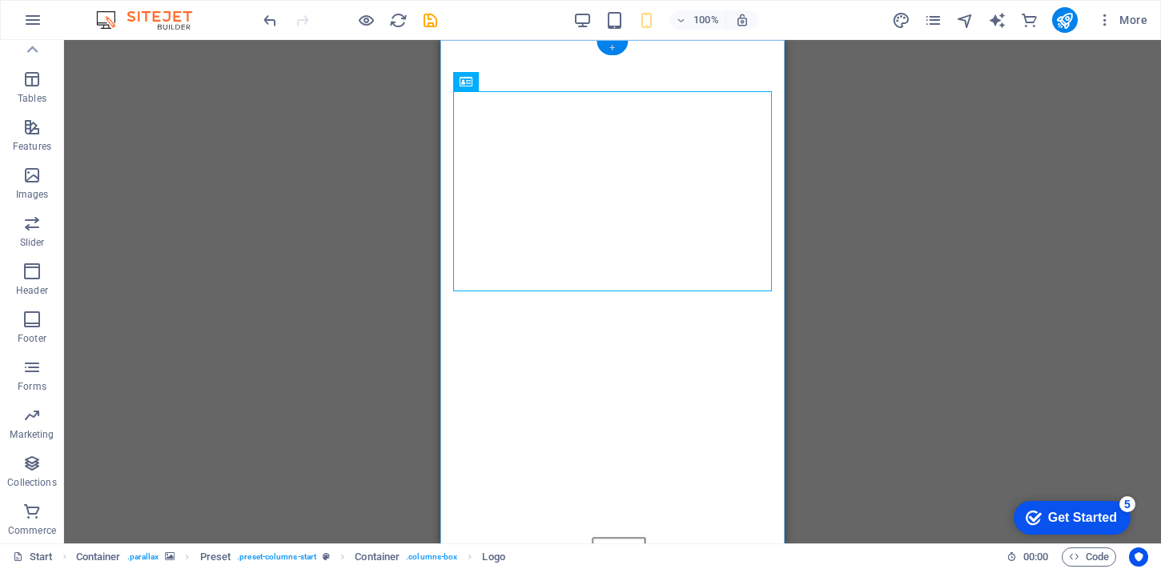
click at [614, 48] on div "+" at bounding box center [612, 48] width 31 height 14
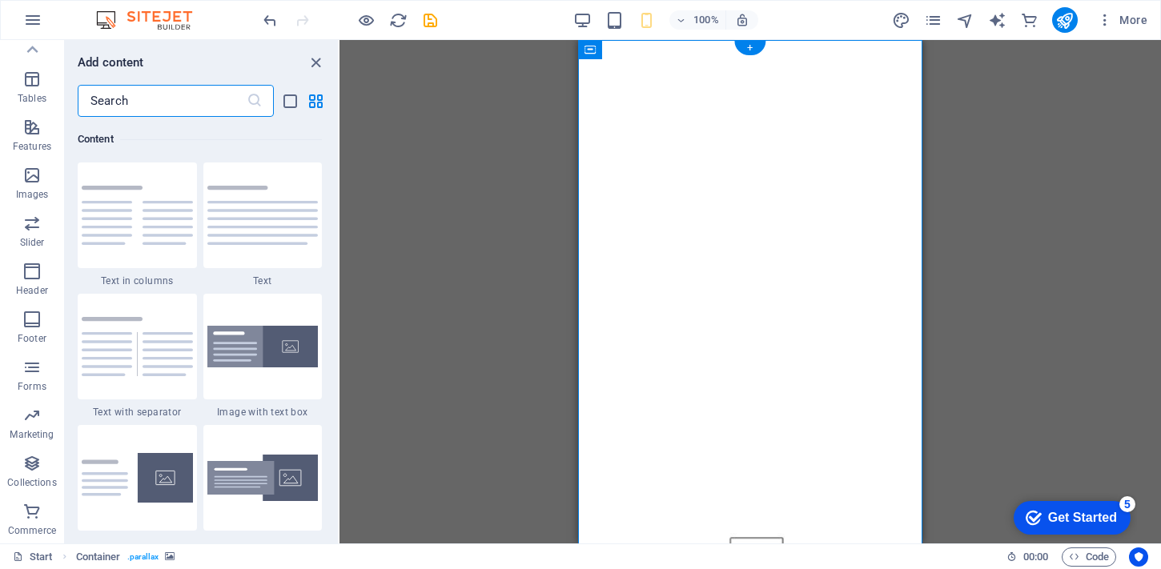
scroll to position [2803, 0]
click at [253, 197] on img at bounding box center [262, 215] width 111 height 59
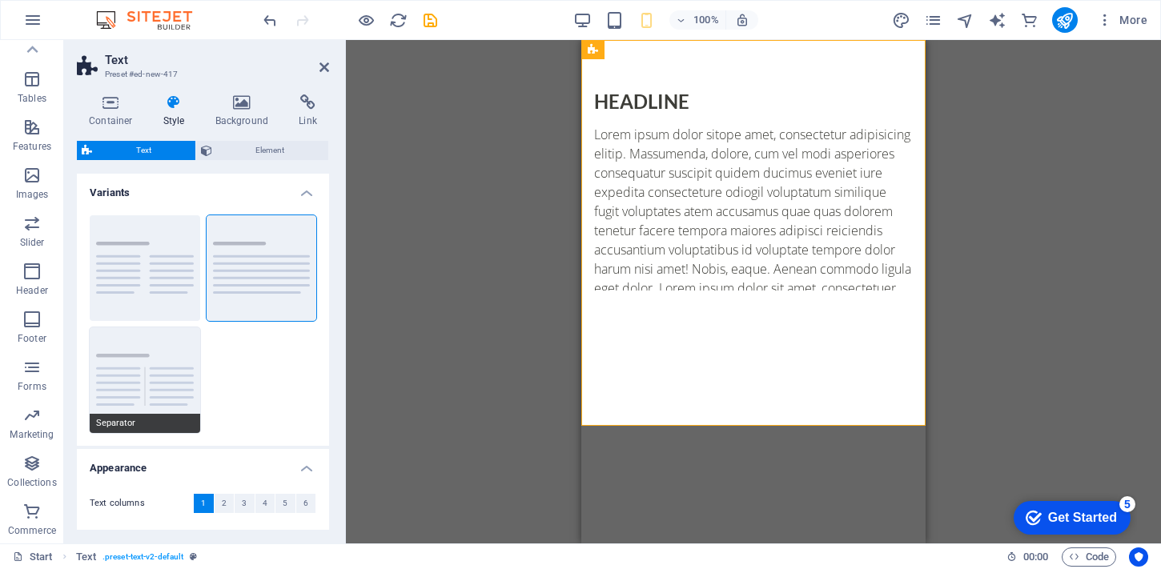
click at [128, 376] on button "Separator" at bounding box center [145, 381] width 111 height 106
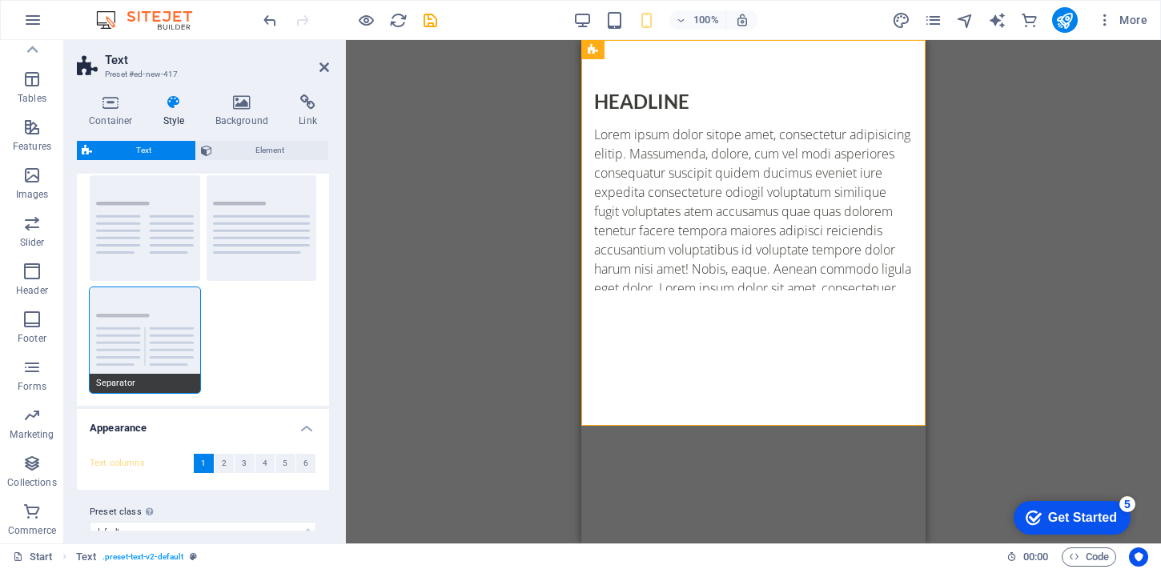
scroll to position [62, 0]
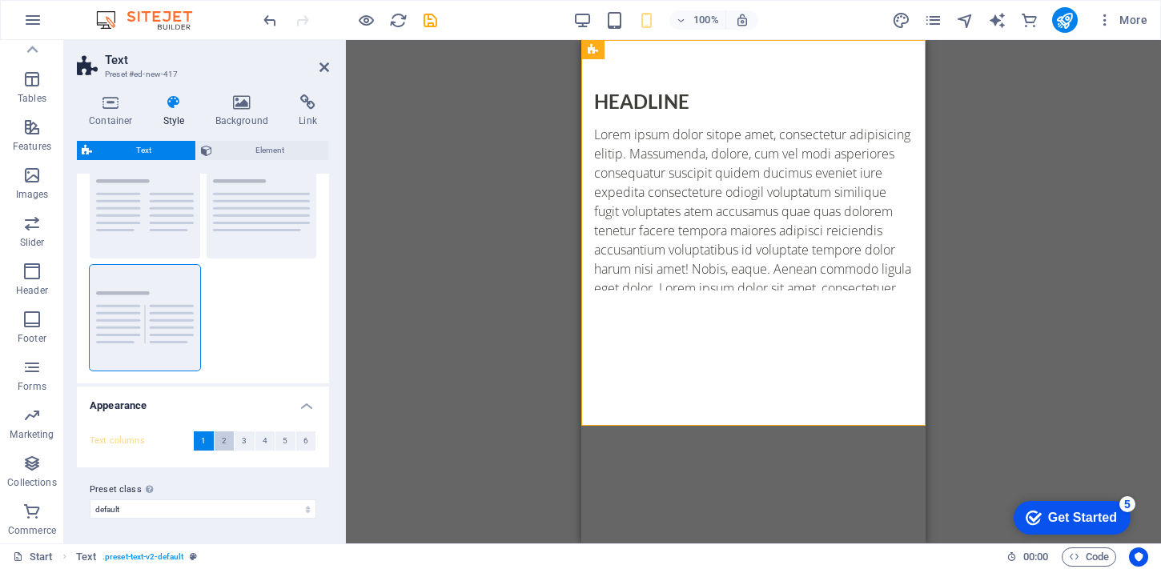
click at [226, 441] on button "2" at bounding box center [225, 441] width 20 height 19
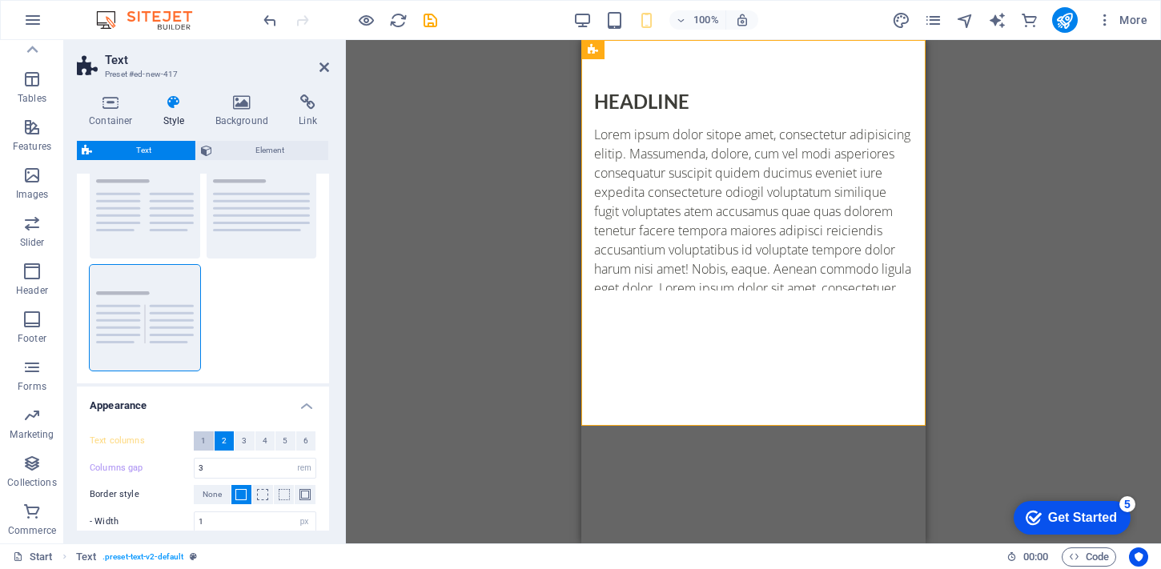
click at [205, 439] on span "1" at bounding box center [203, 441] width 5 height 19
